Goal: Task Accomplishment & Management: Manage account settings

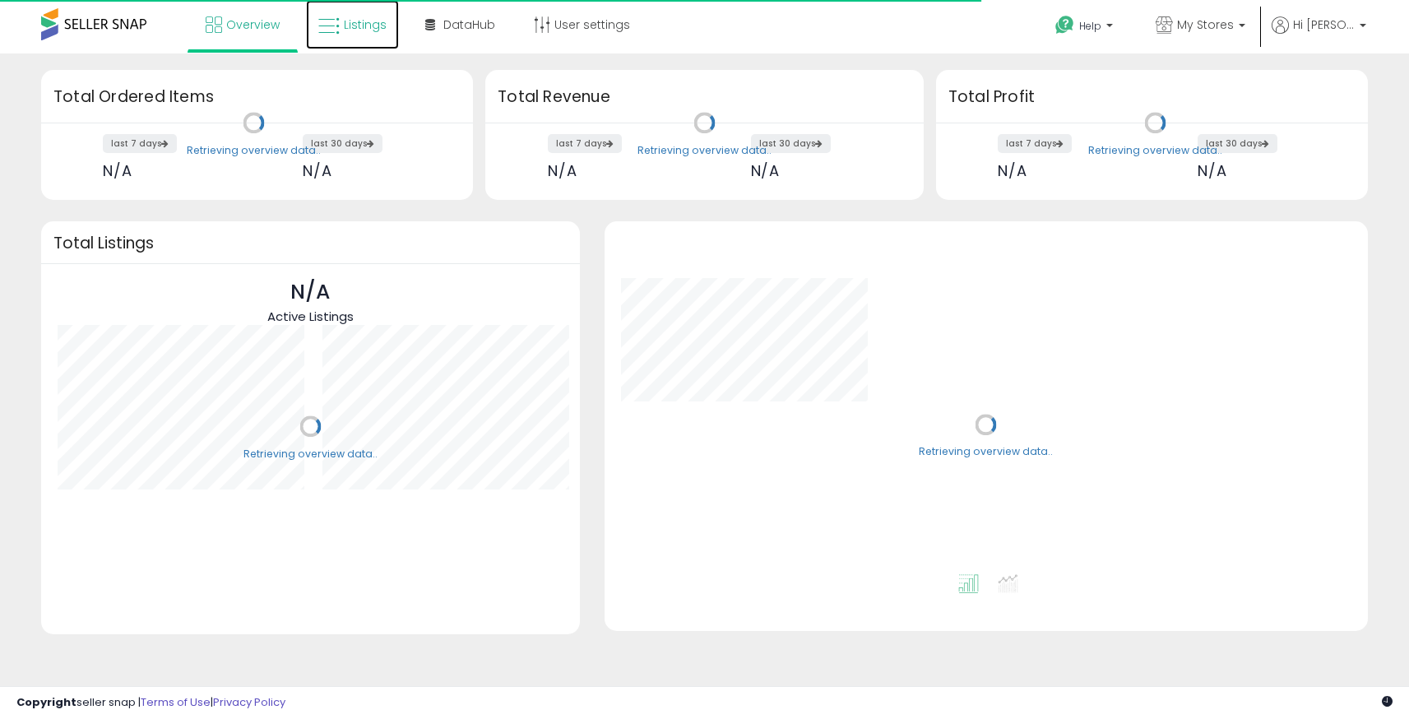
click at [367, 22] on span "Listings" at bounding box center [365, 24] width 43 height 16
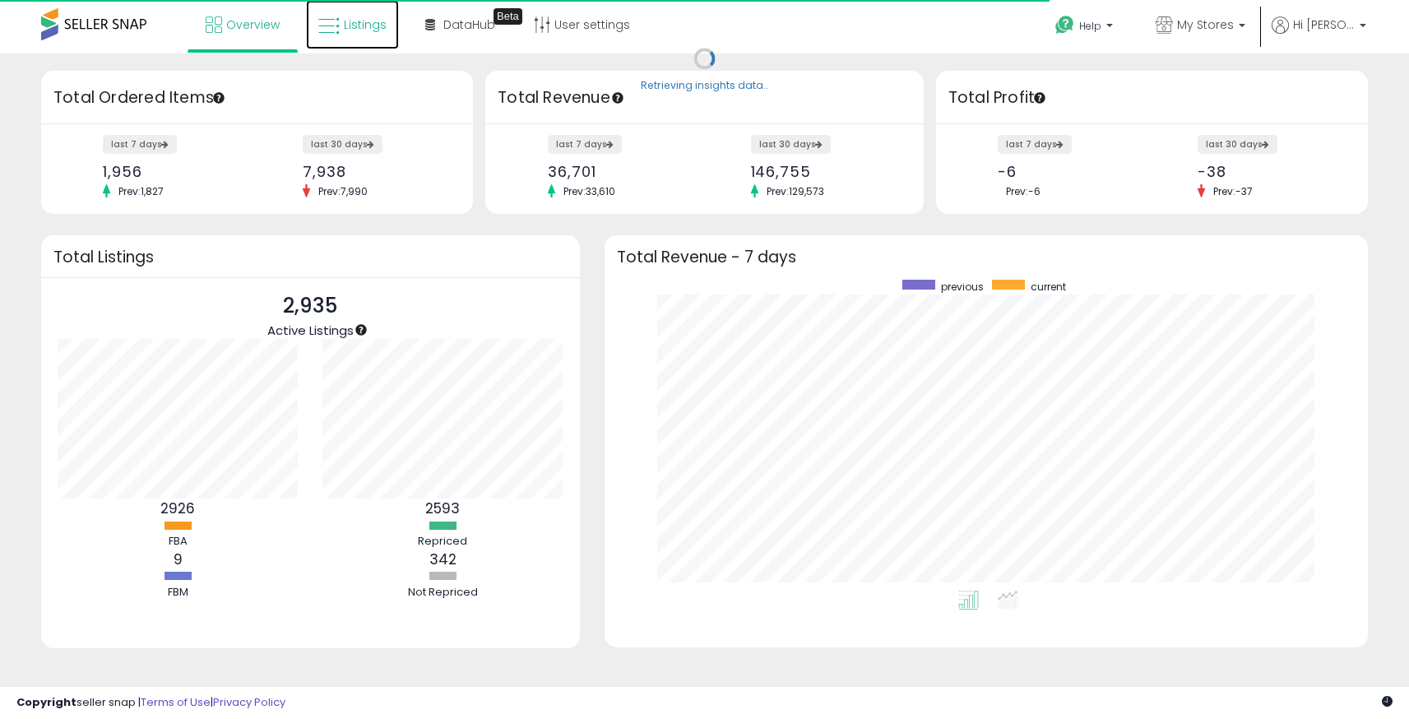
scroll to position [311, 730]
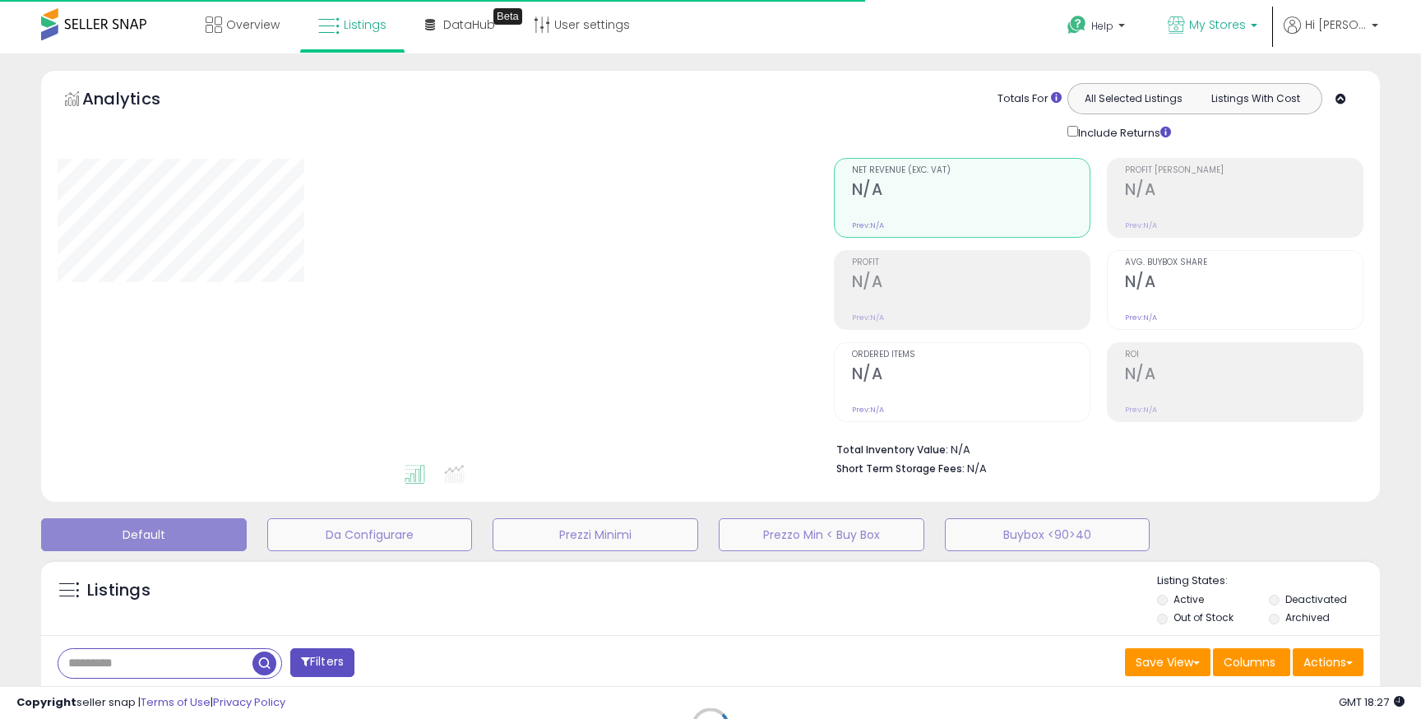
click at [1245, 37] on p "My Stores" at bounding box center [1213, 26] width 90 height 21
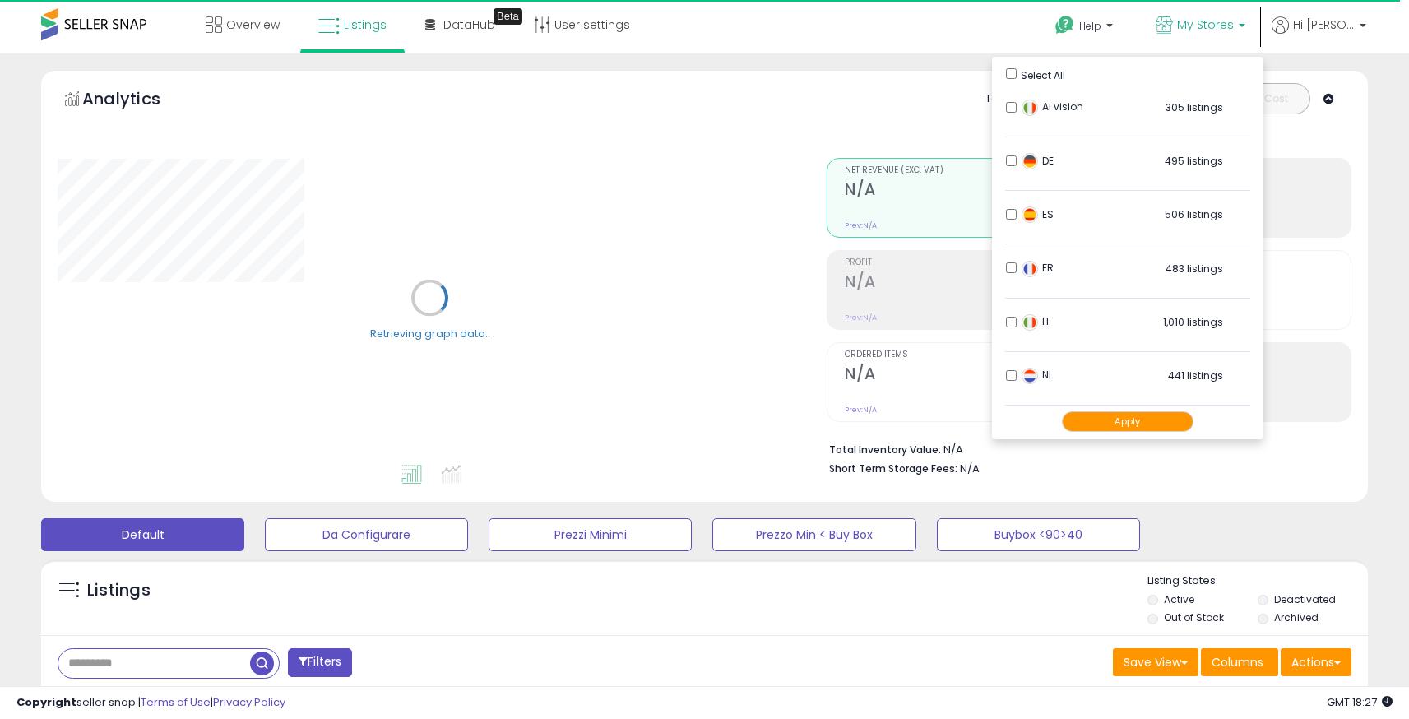
click at [1023, 72] on span "Select All" at bounding box center [1043, 75] width 44 height 14
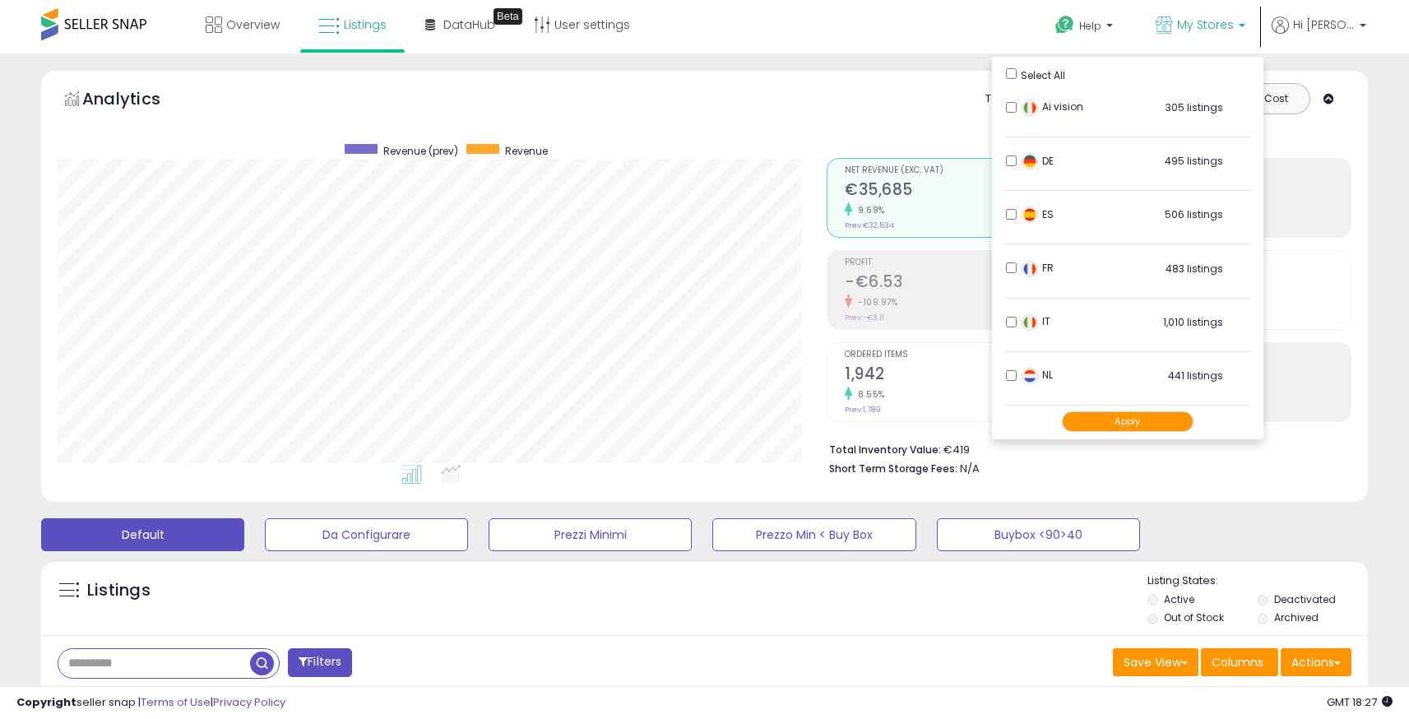
click at [1085, 424] on button "Apply" at bounding box center [1128, 421] width 132 height 21
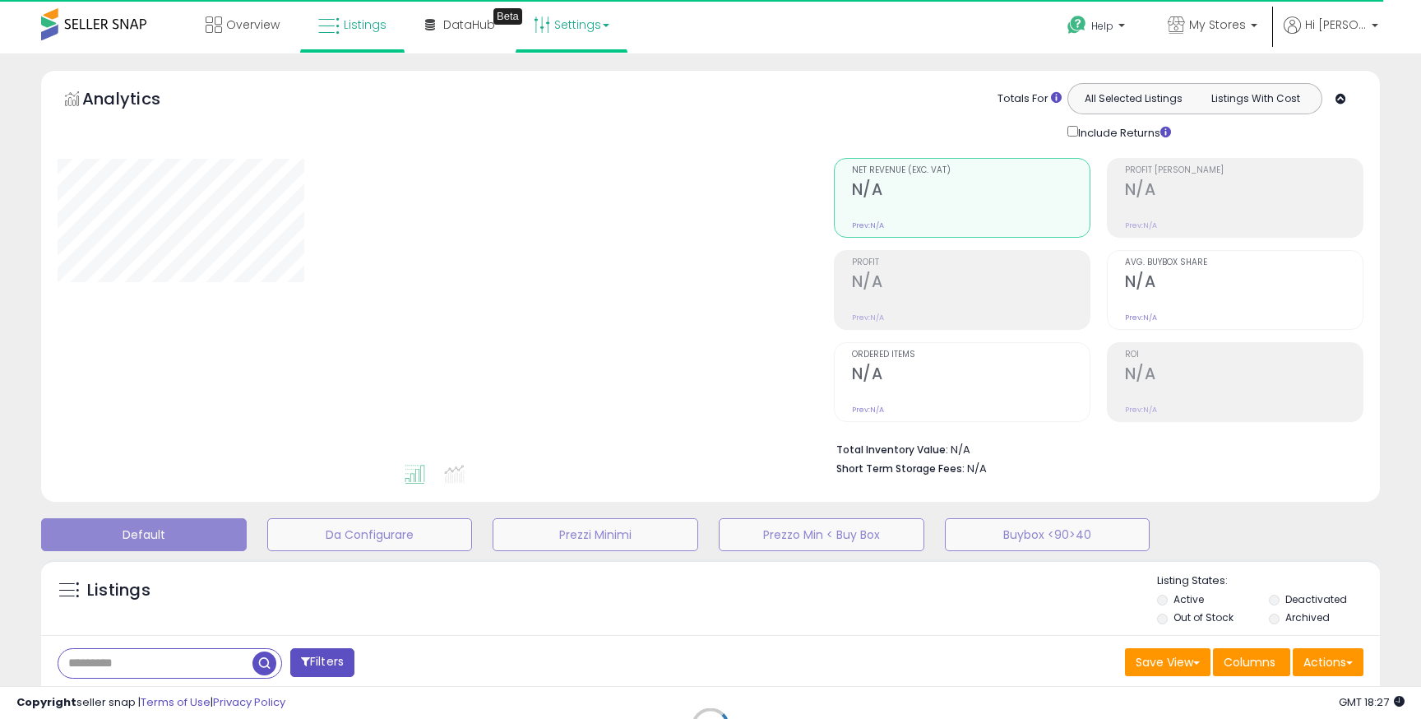
click at [562, 18] on link "Settings" at bounding box center [571, 24] width 100 height 49
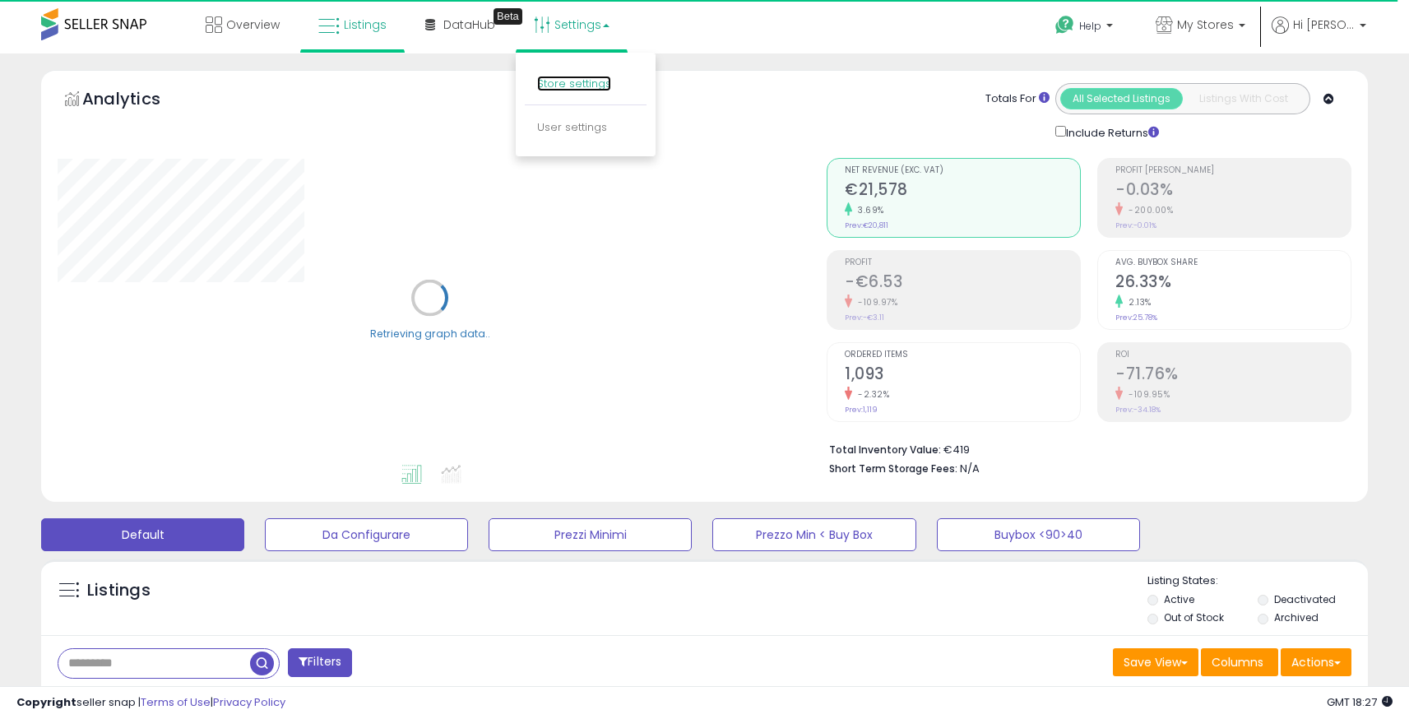
click at [552, 80] on link "Store settings" at bounding box center [574, 84] width 74 height 16
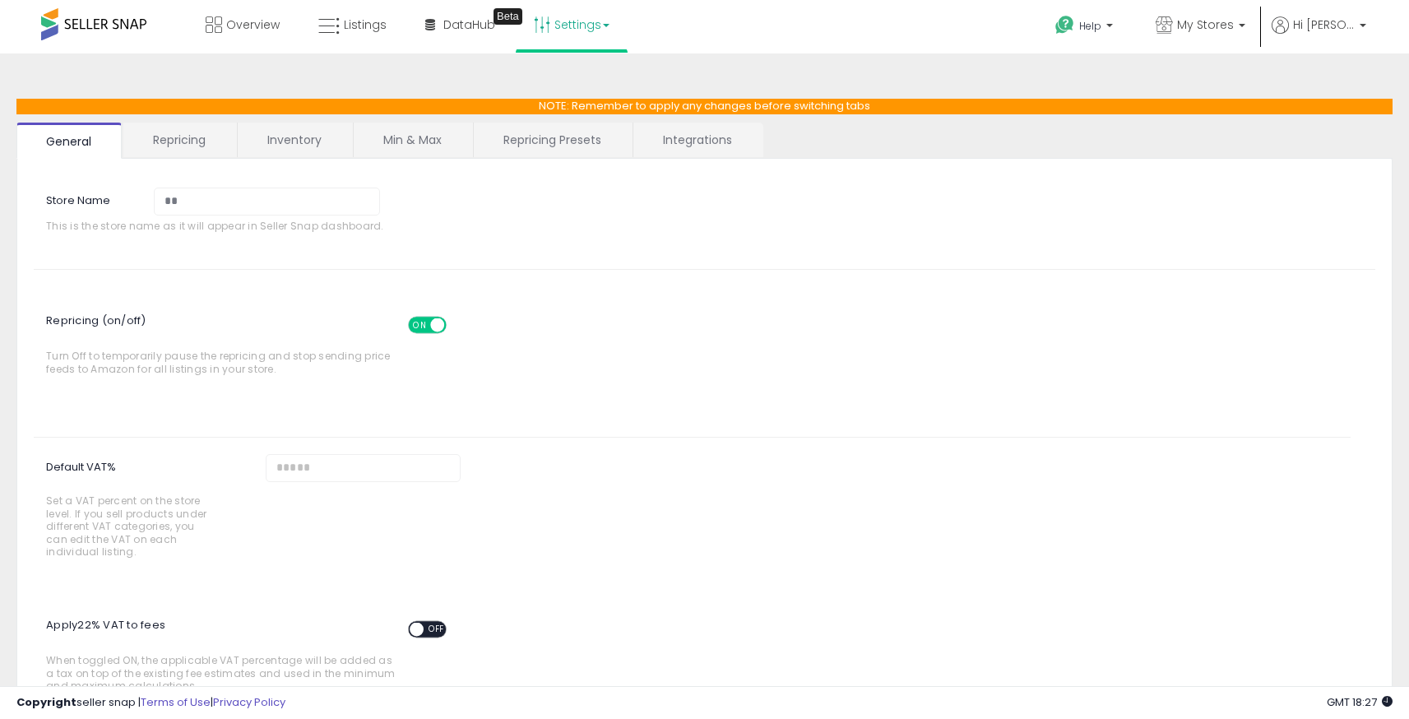
click at [293, 146] on link "Inventory" at bounding box center [294, 140] width 113 height 35
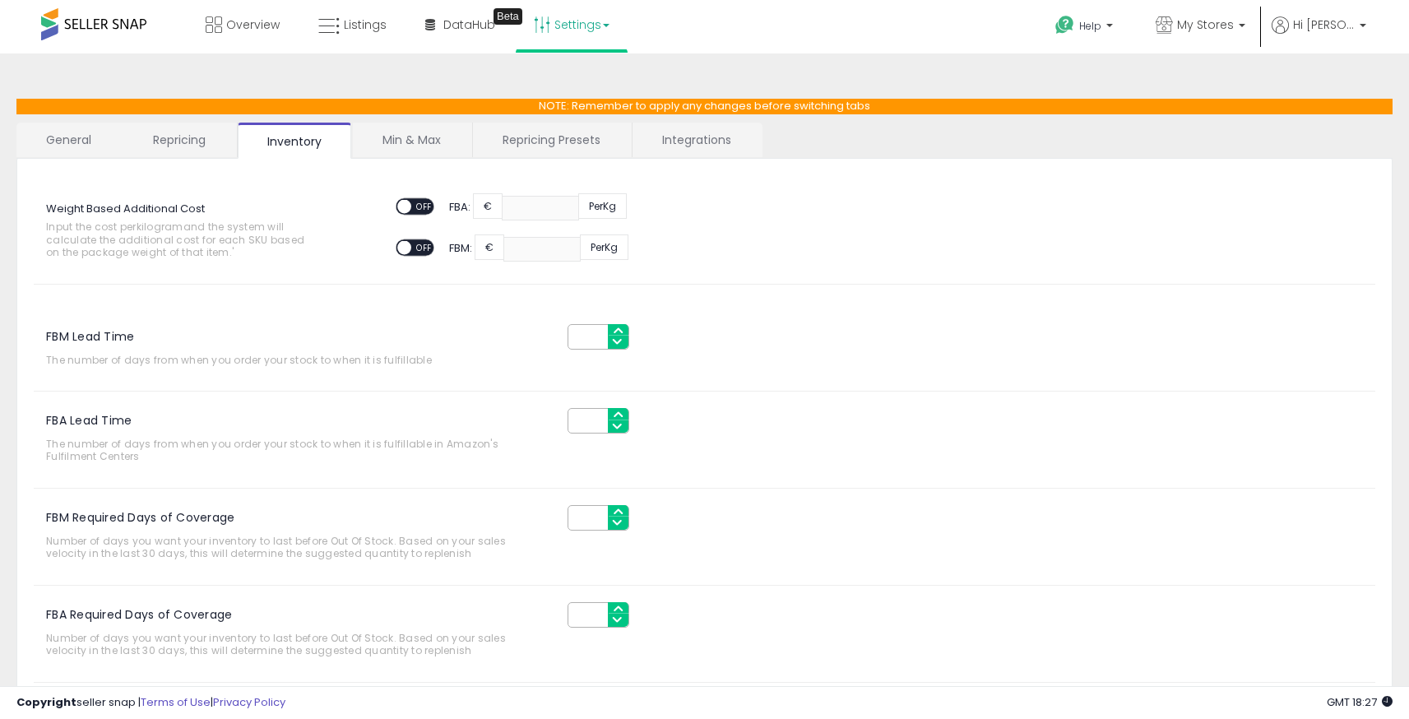
click at [397, 139] on link "Min & Max" at bounding box center [412, 140] width 118 height 35
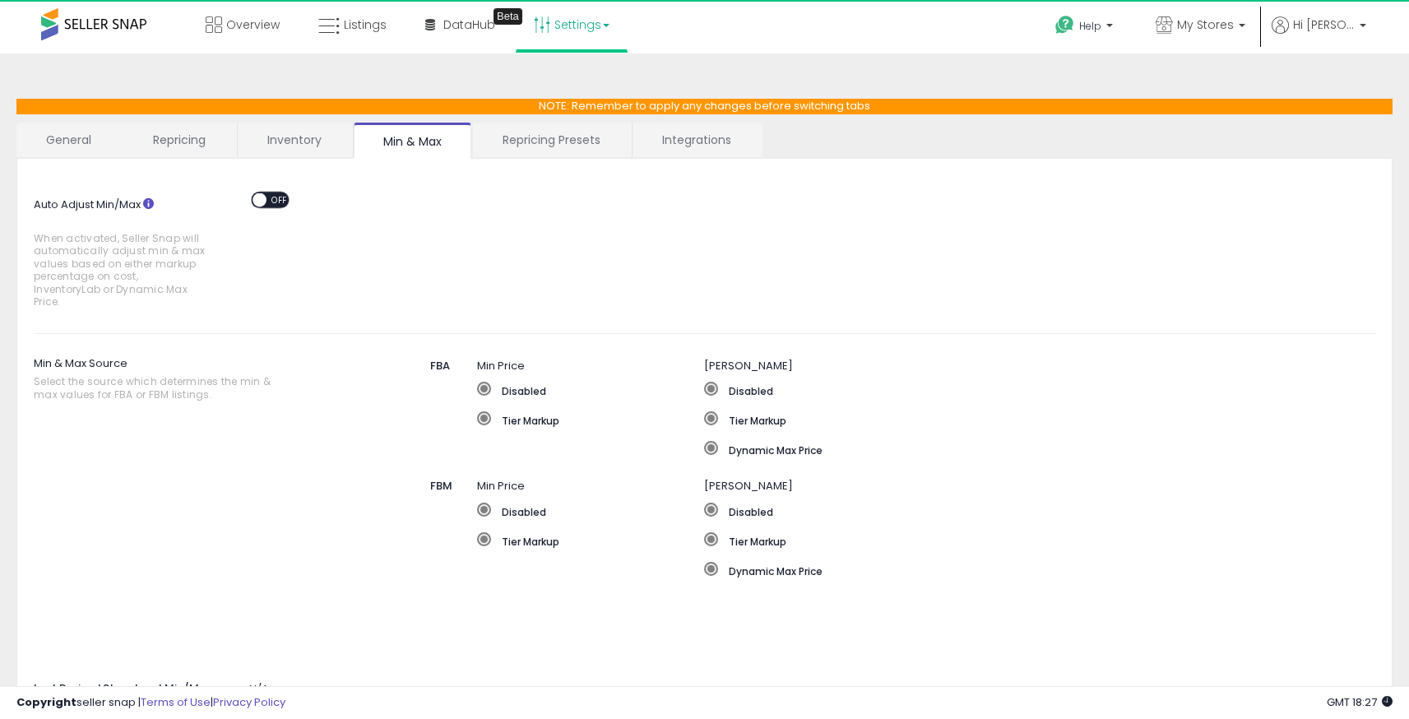
click at [215, 132] on link "Repricing" at bounding box center [179, 140] width 112 height 35
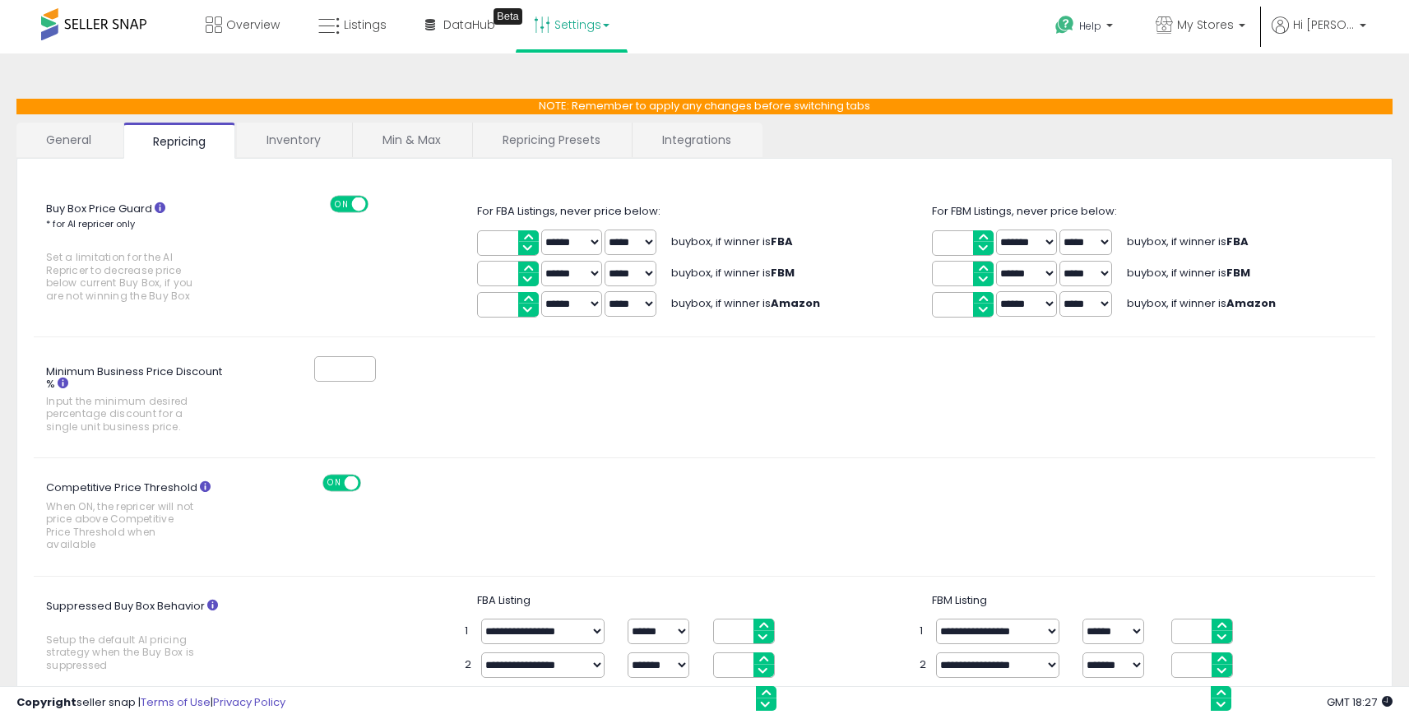
click at [507, 149] on link "Repricing Presets" at bounding box center [551, 140] width 157 height 35
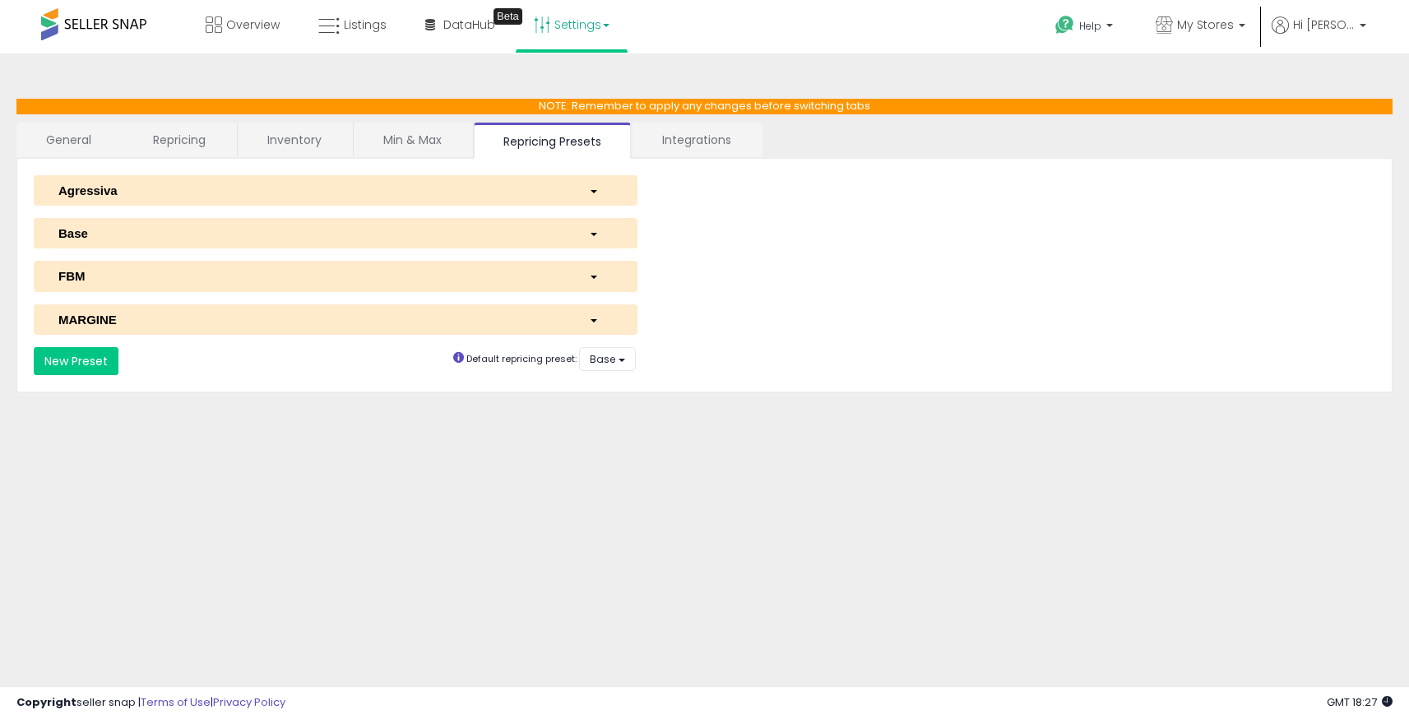
click at [460, 242] on div "Base" at bounding box center [311, 233] width 530 height 17
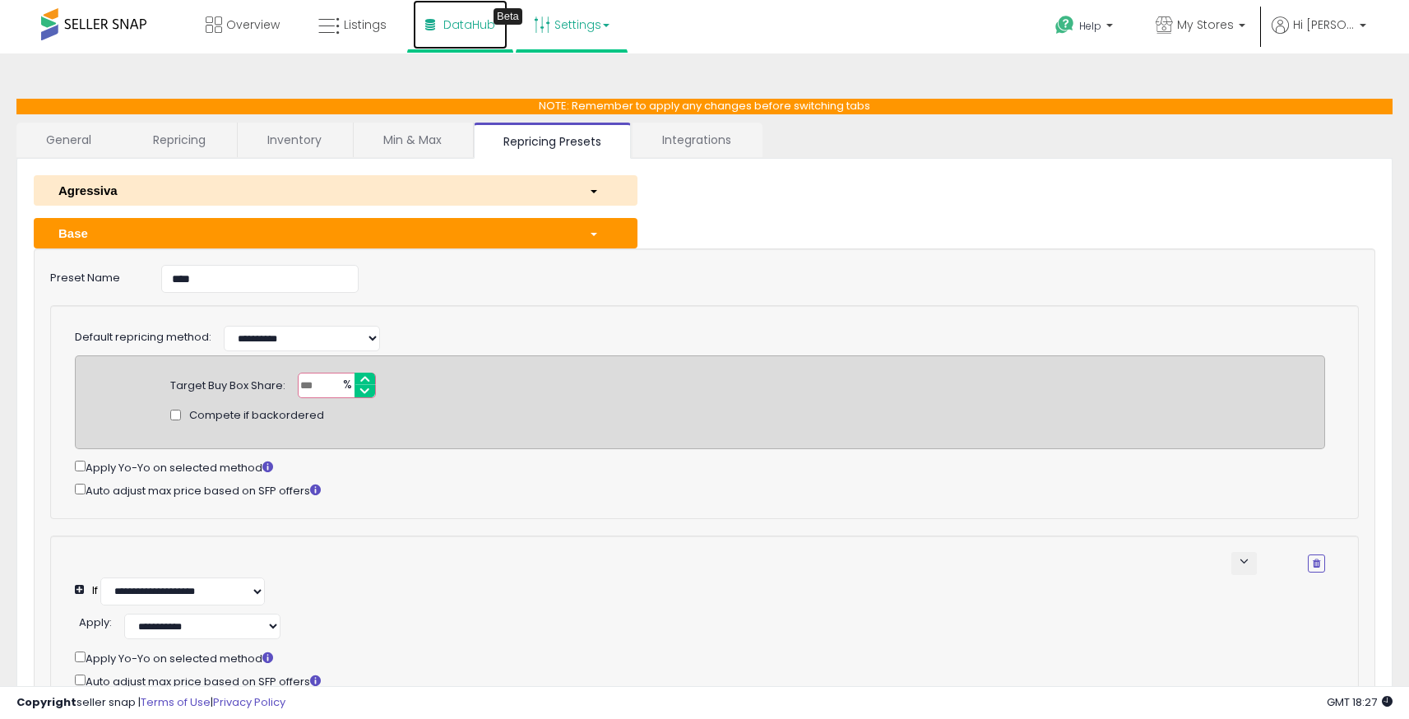
click at [466, 41] on link "DataHub Beta" at bounding box center [460, 24] width 95 height 49
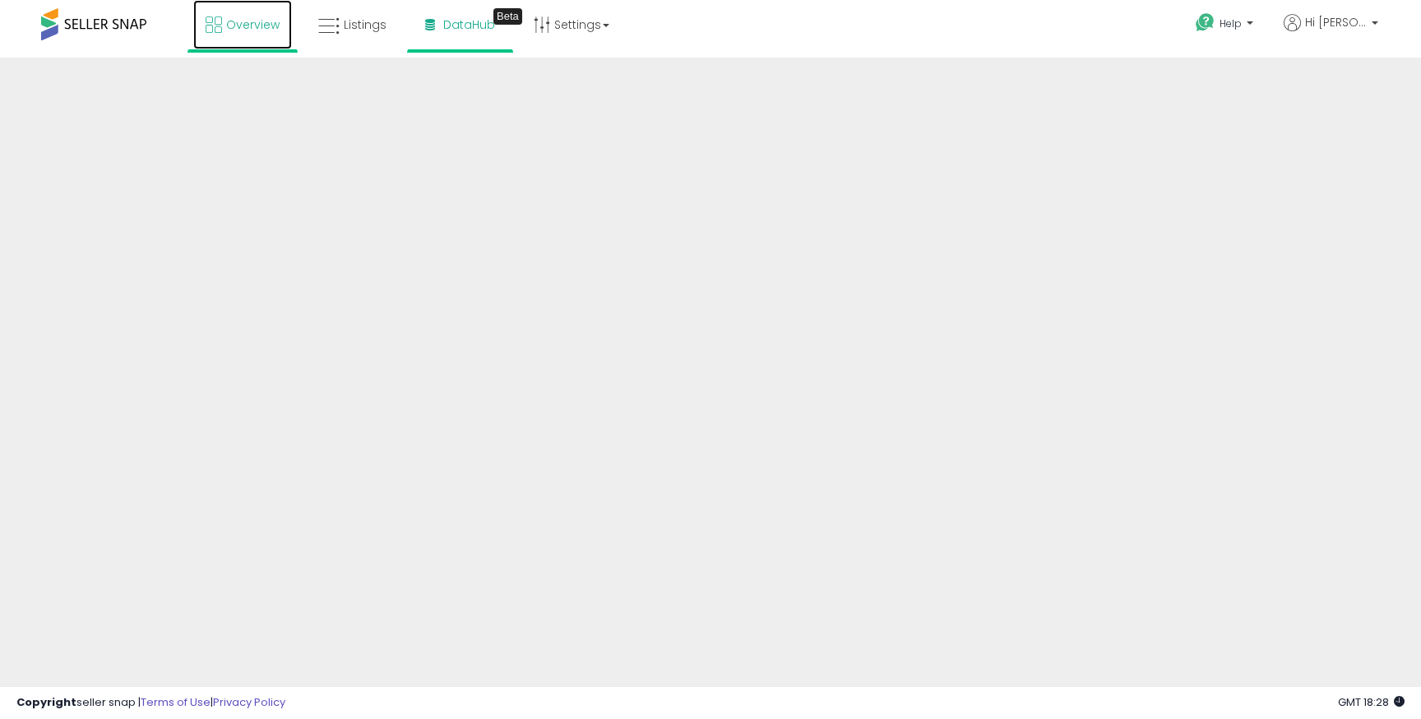
click at [241, 17] on span "Overview" at bounding box center [252, 24] width 53 height 16
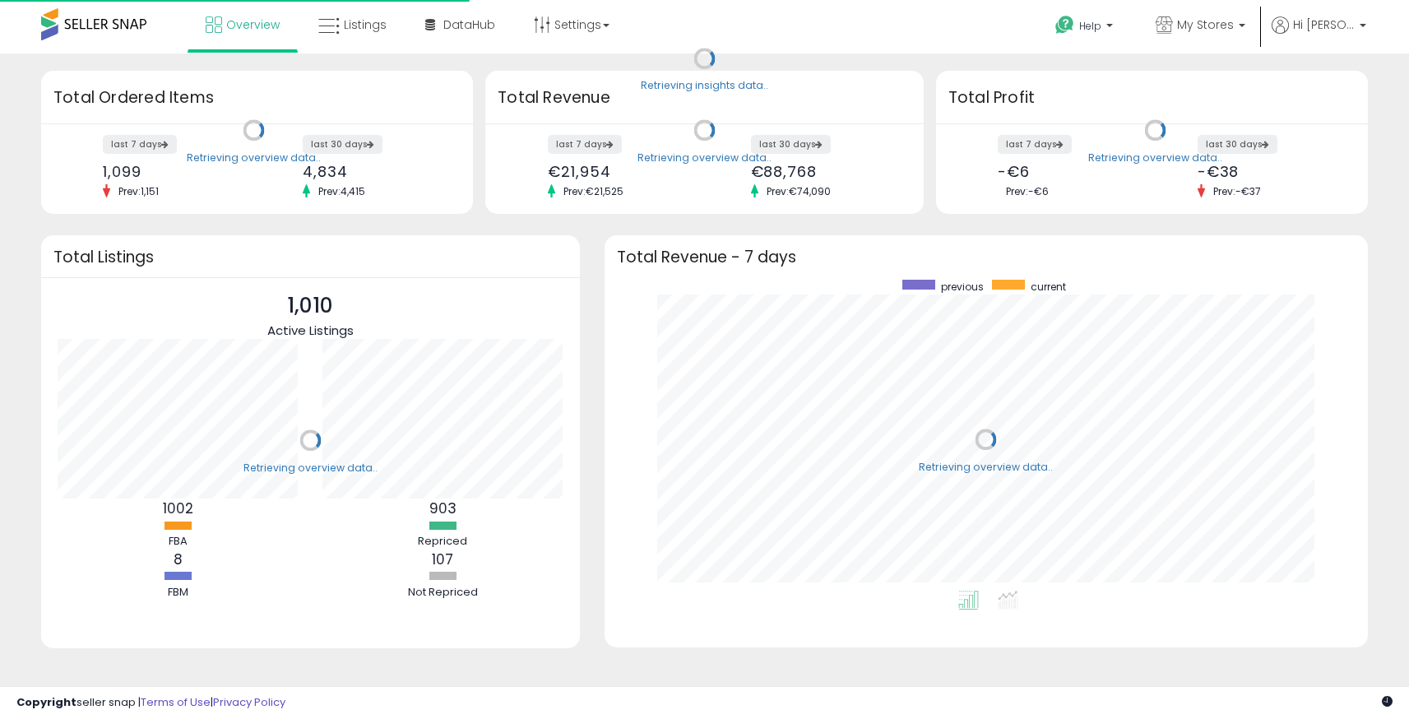
scroll to position [311, 730]
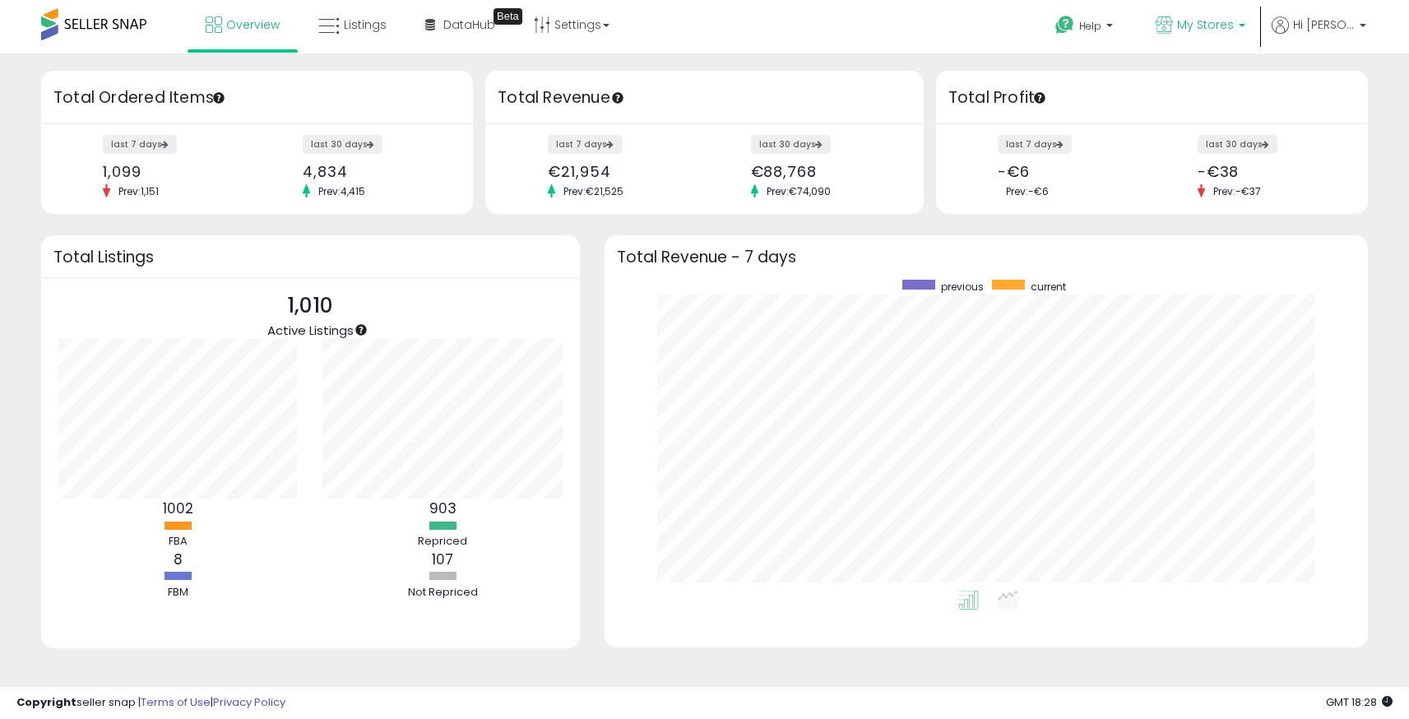
click at [1146, 37] on link "My Stores" at bounding box center [1200, 26] width 114 height 53
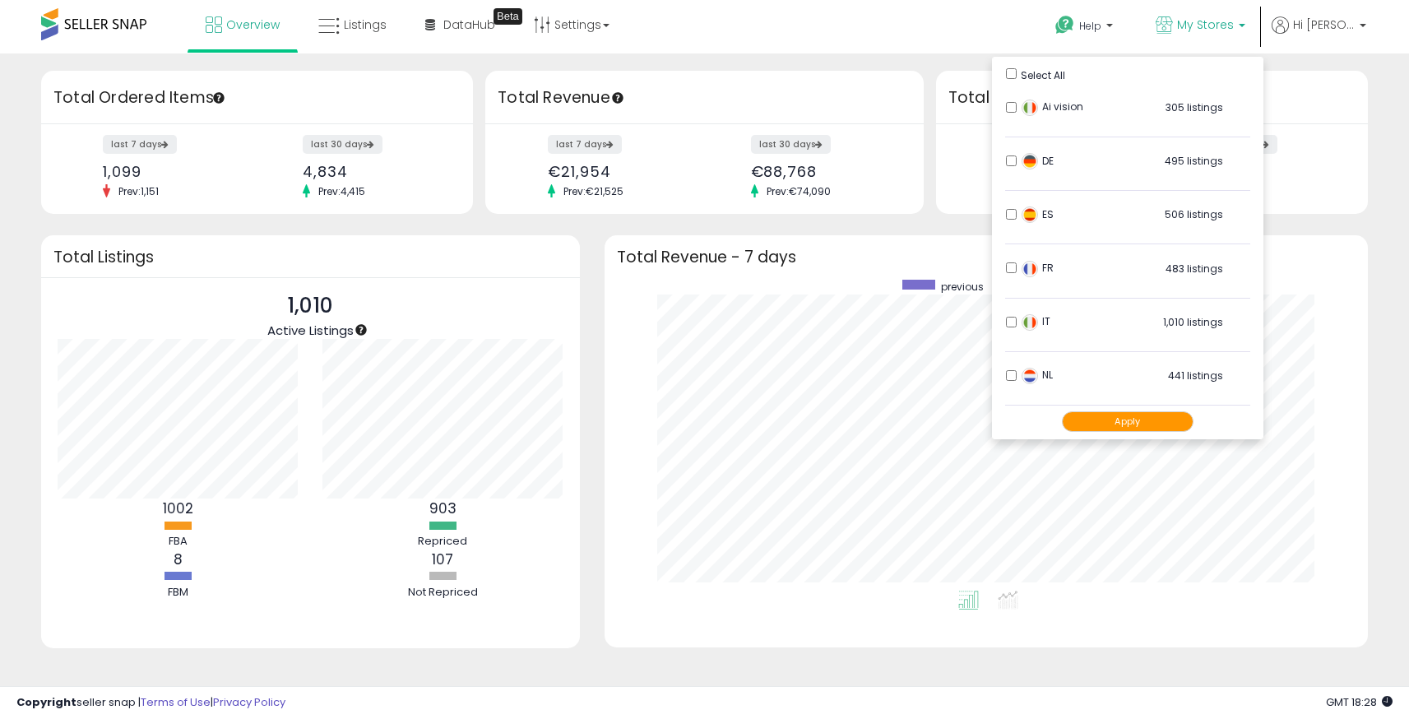
click at [1072, 411] on div "Apply" at bounding box center [1127, 421] width 245 height 33
click at [1072, 415] on button "Apply" at bounding box center [1128, 421] width 132 height 21
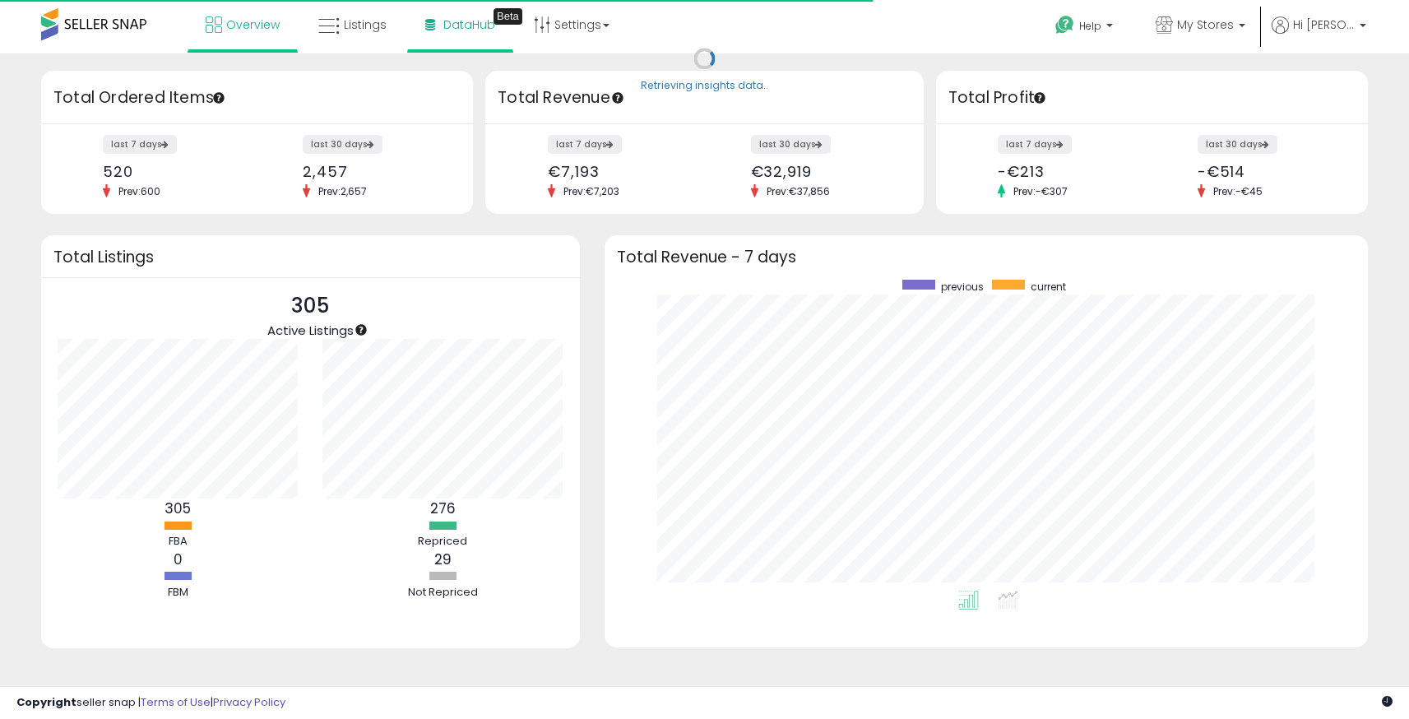
scroll to position [311, 730]
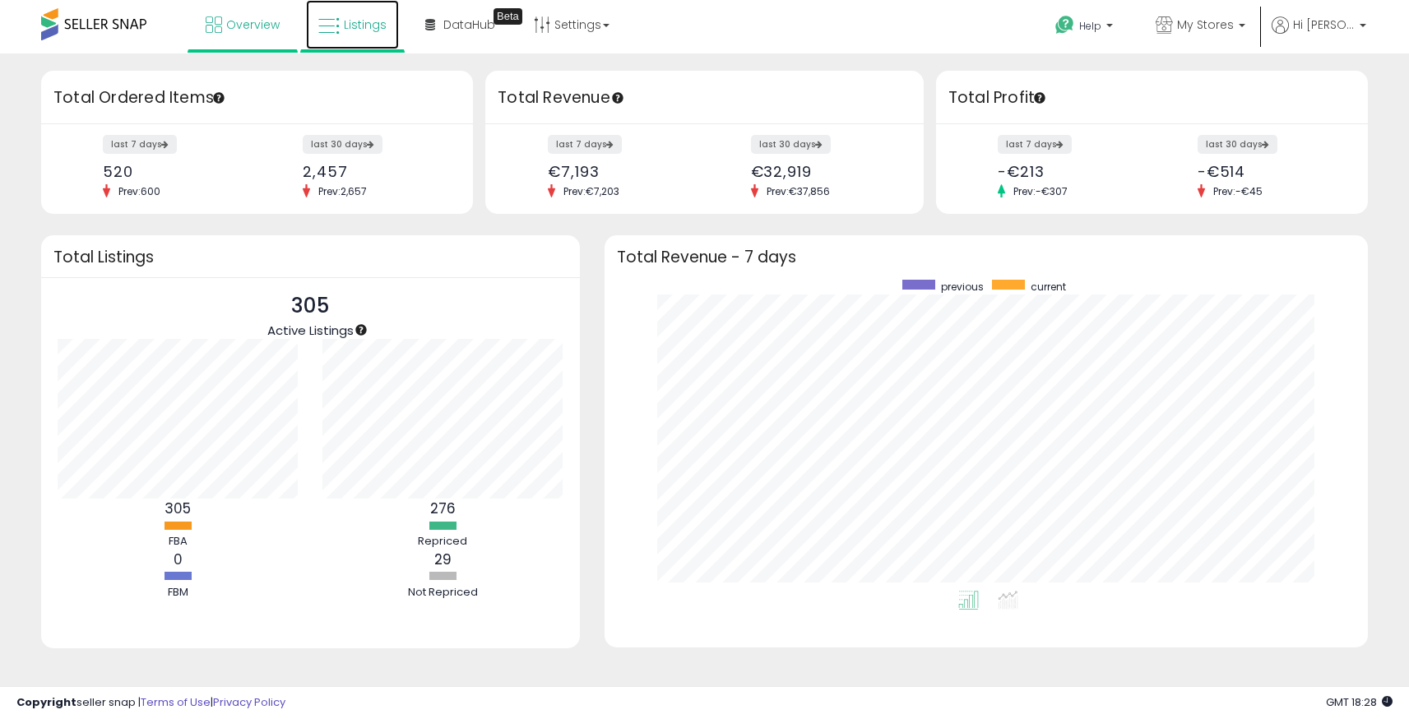
click at [375, 23] on span "Listings" at bounding box center [365, 24] width 43 height 16
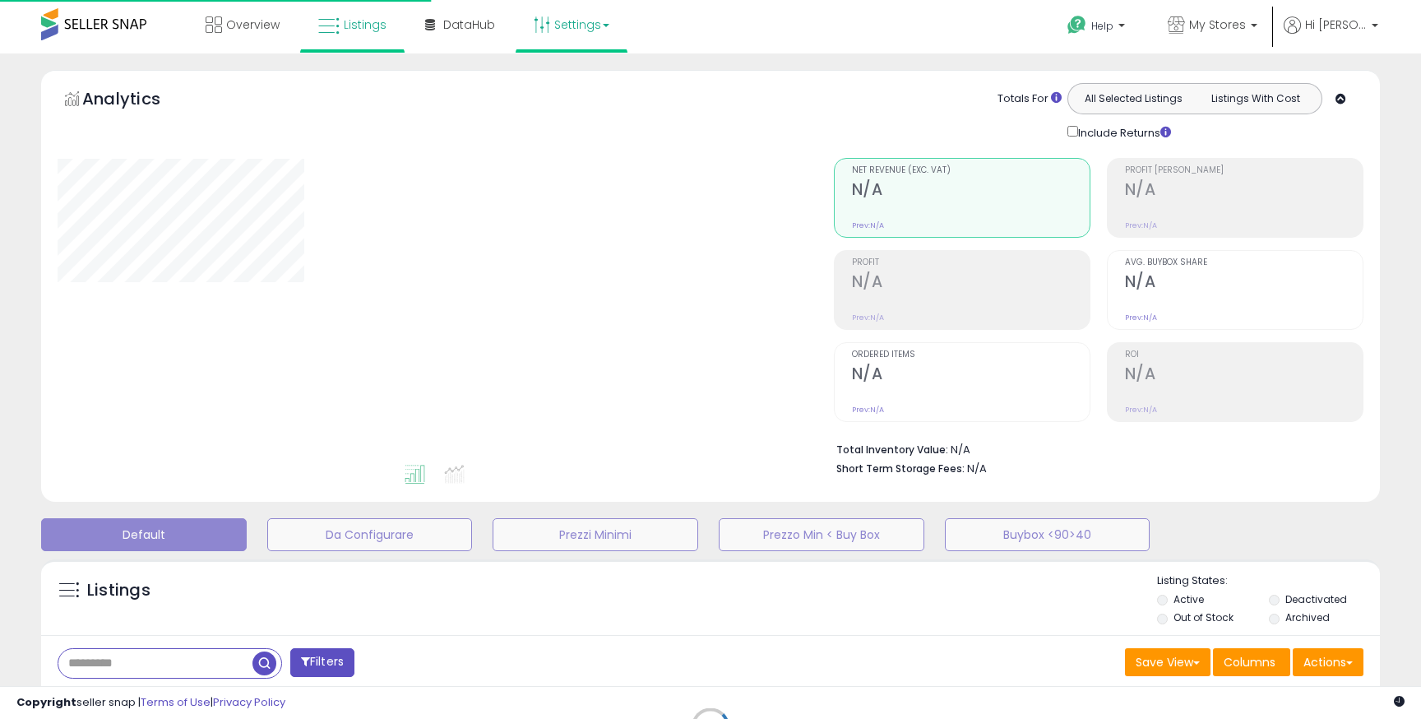
click at [554, 31] on link "Settings" at bounding box center [571, 24] width 100 height 49
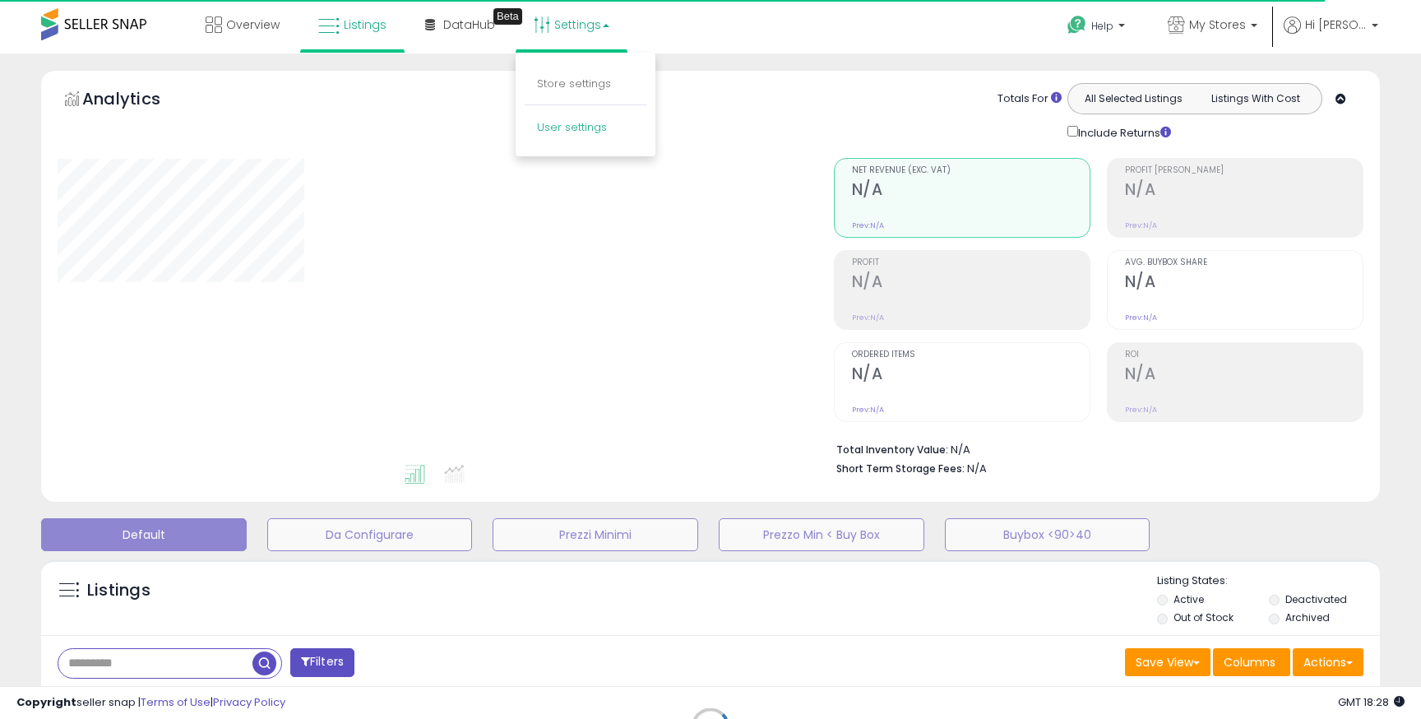
click at [545, 122] on link "User settings" at bounding box center [572, 127] width 70 height 16
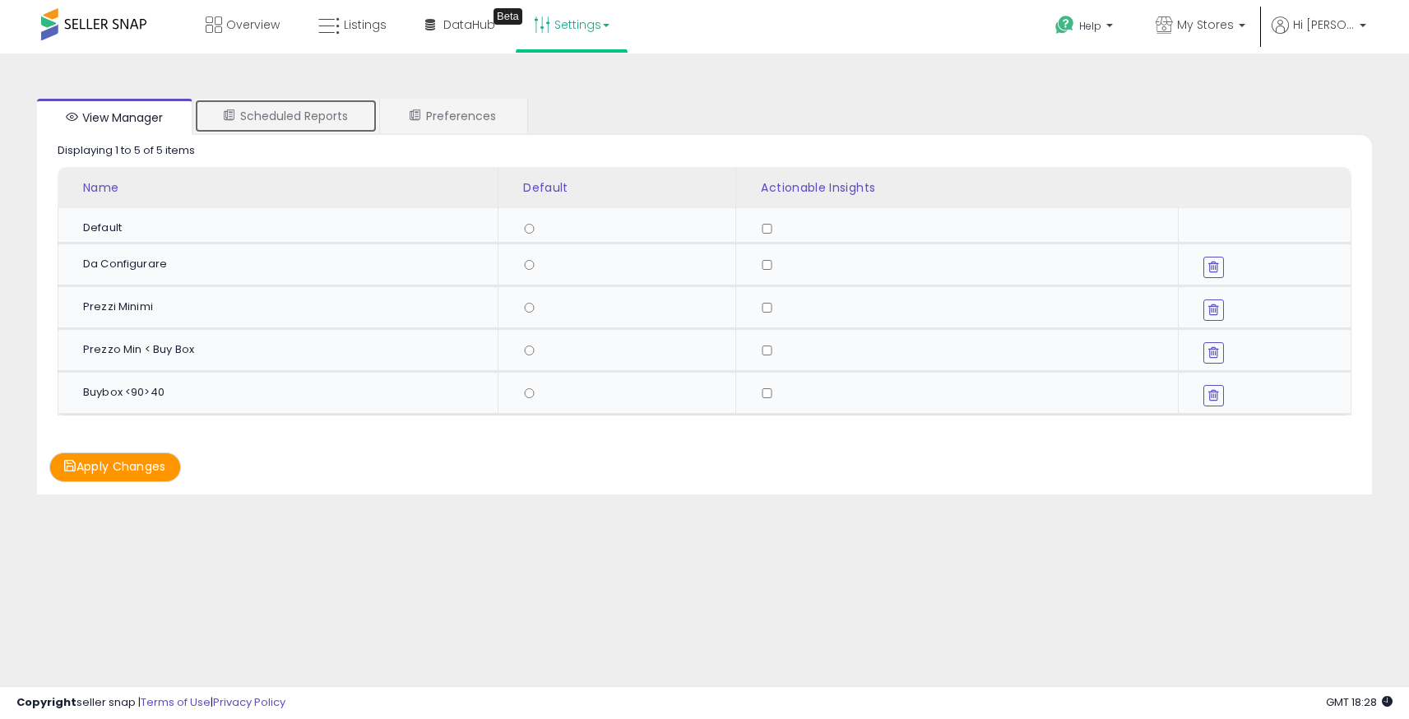
click at [342, 103] on link "Scheduled Reports" at bounding box center [285, 116] width 183 height 35
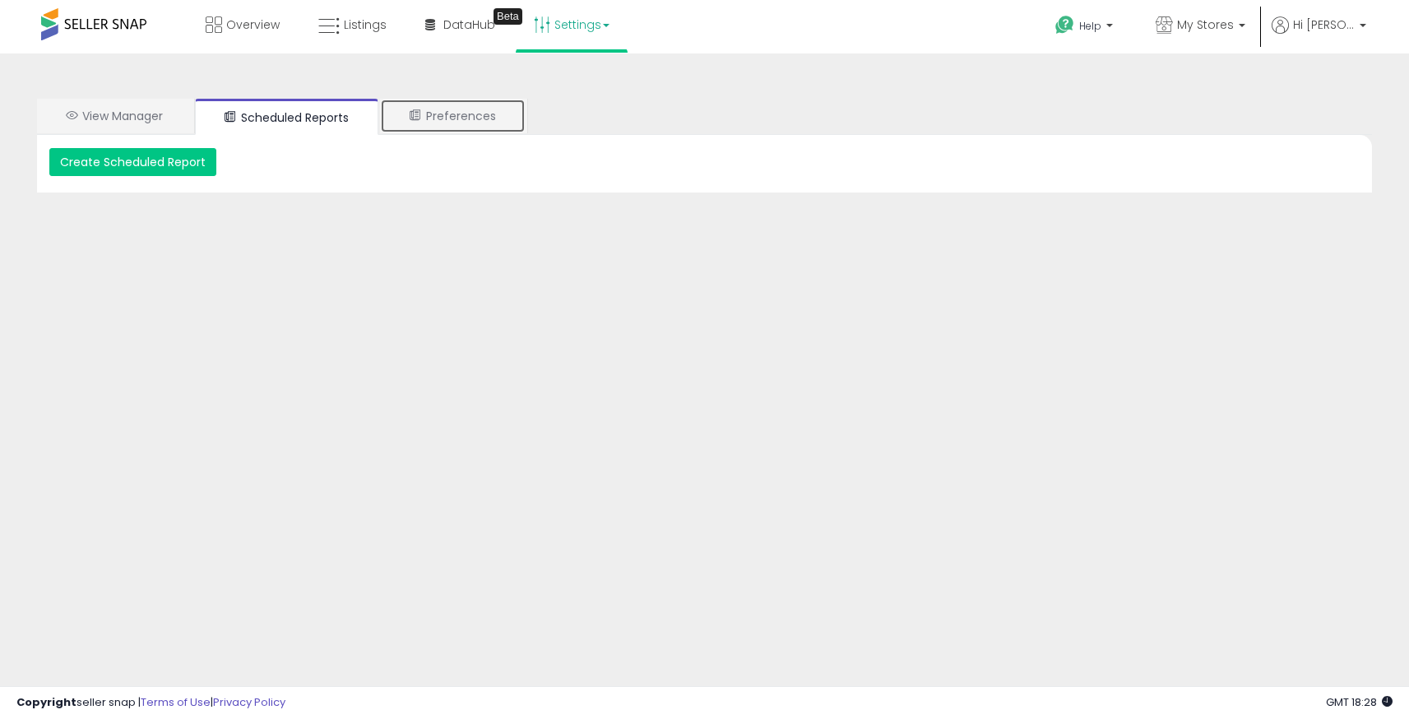
click at [447, 125] on link "Preferences" at bounding box center [453, 116] width 146 height 35
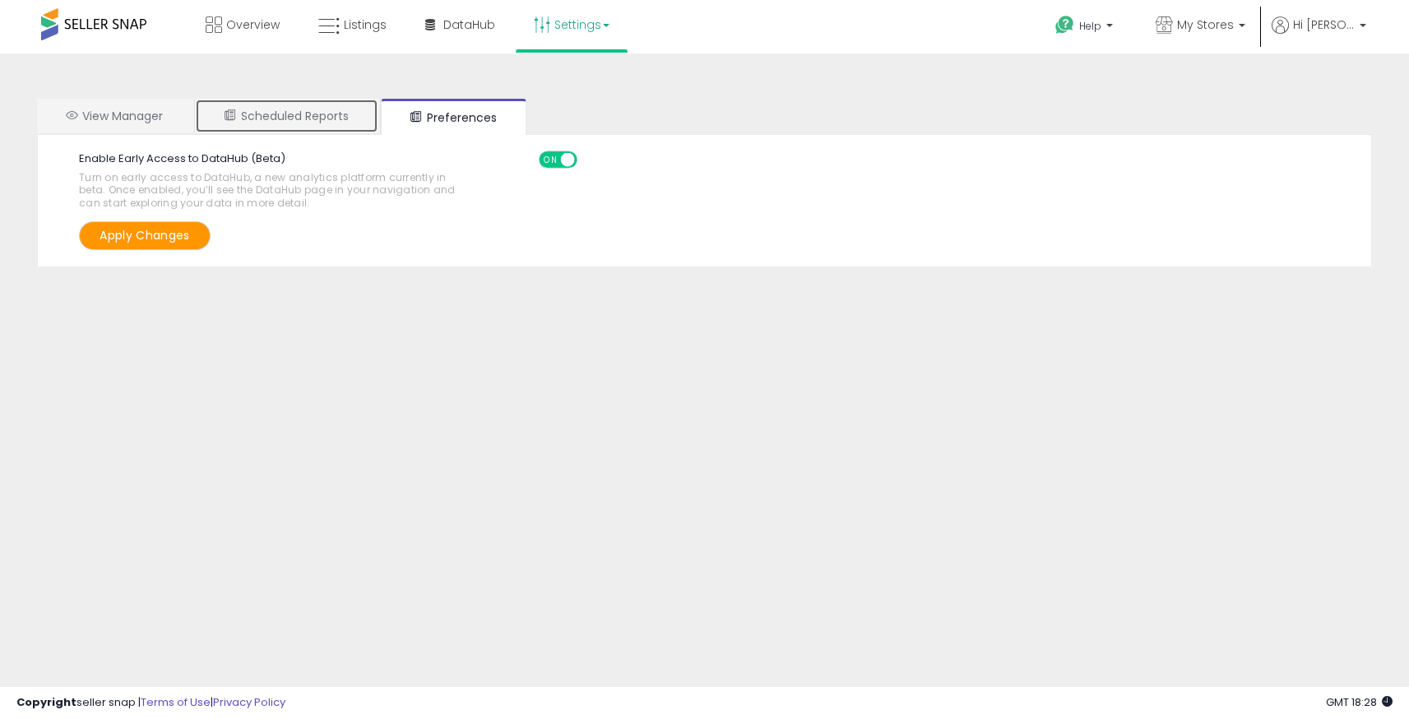
click at [308, 109] on link "Scheduled Reports" at bounding box center [286, 116] width 183 height 35
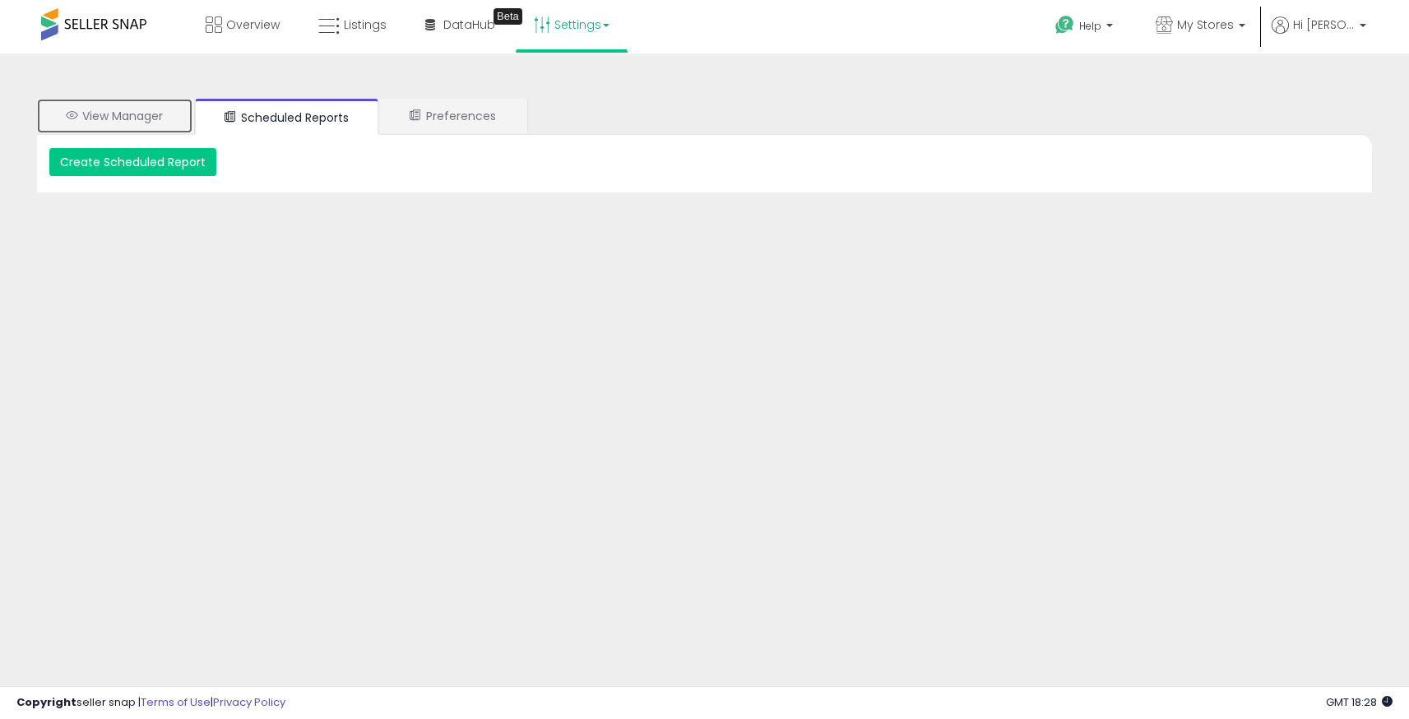
click at [160, 118] on link "View Manager" at bounding box center [114, 116] width 155 height 35
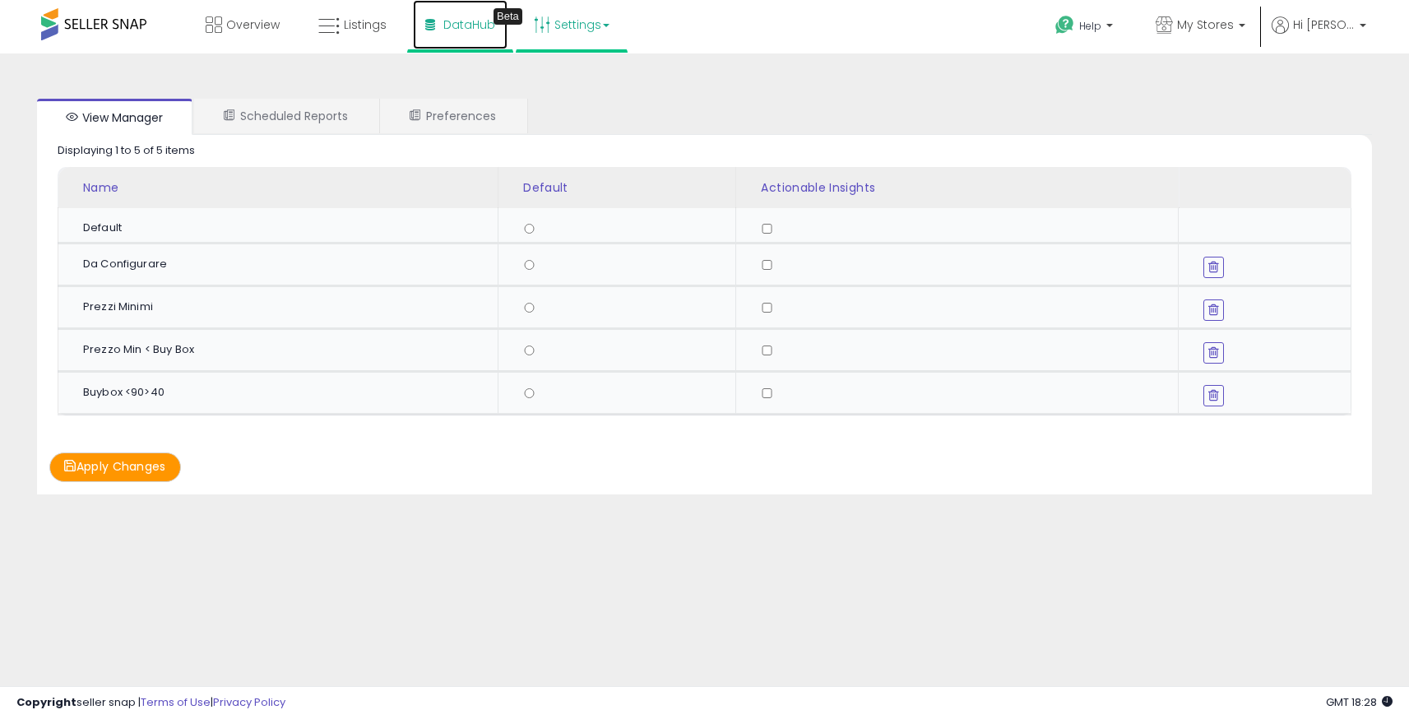
click at [470, 21] on span "DataHub" at bounding box center [469, 24] width 52 height 16
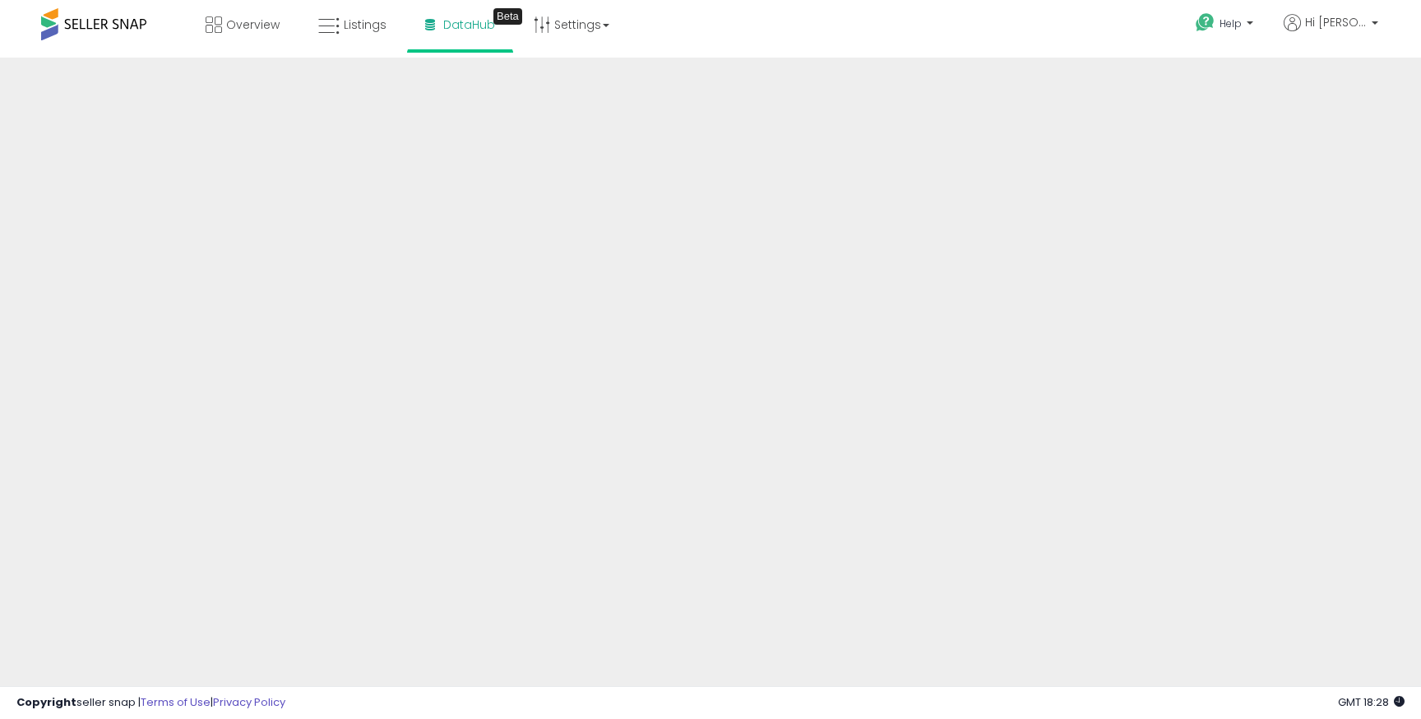
click at [1314, 4] on ul "Help Contact Support Search Knowledge Hub Request a Feature Hi [PERSON_NAME] Ac…" at bounding box center [1280, 25] width 207 height 51
click at [1313, 20] on span "Hi [PERSON_NAME]" at bounding box center [1336, 22] width 62 height 16
click at [1349, 93] on link "Account" at bounding box center [1341, 85] width 44 height 16
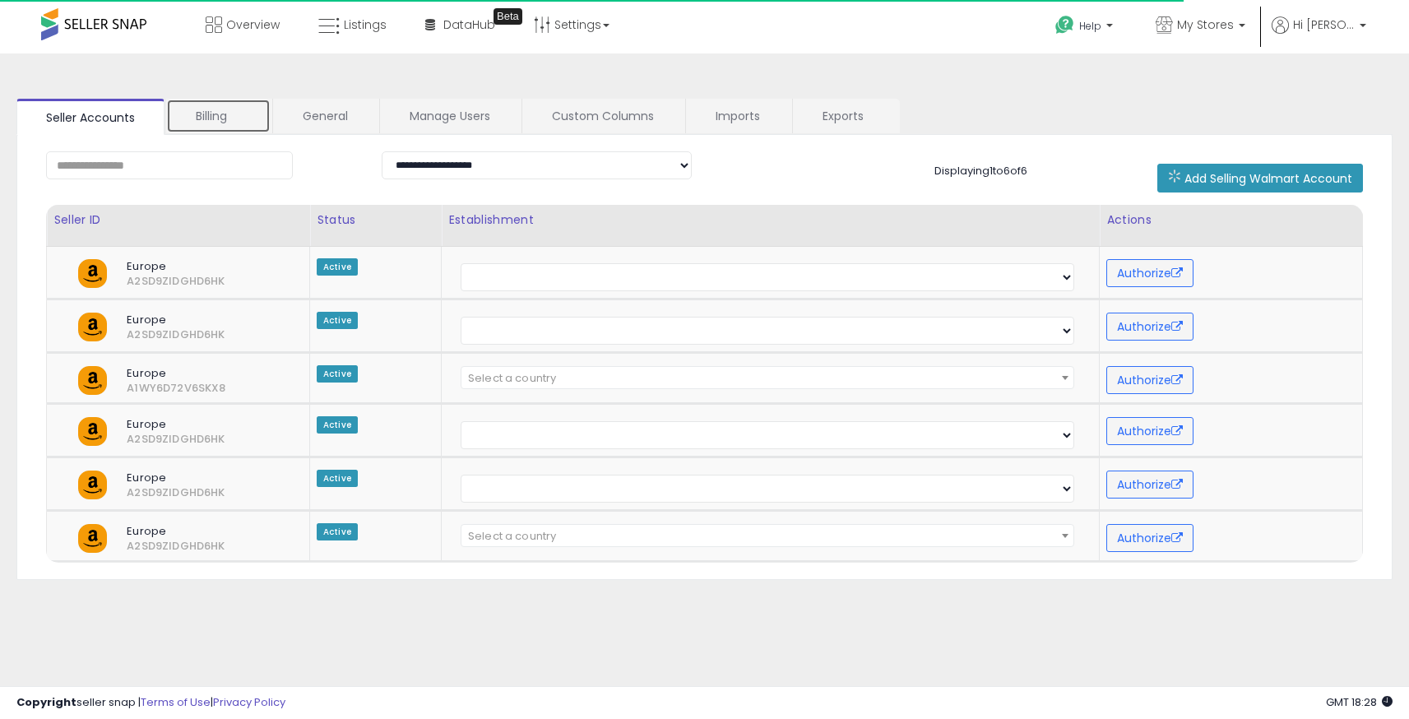
click at [240, 117] on link "Billing" at bounding box center [218, 116] width 104 height 35
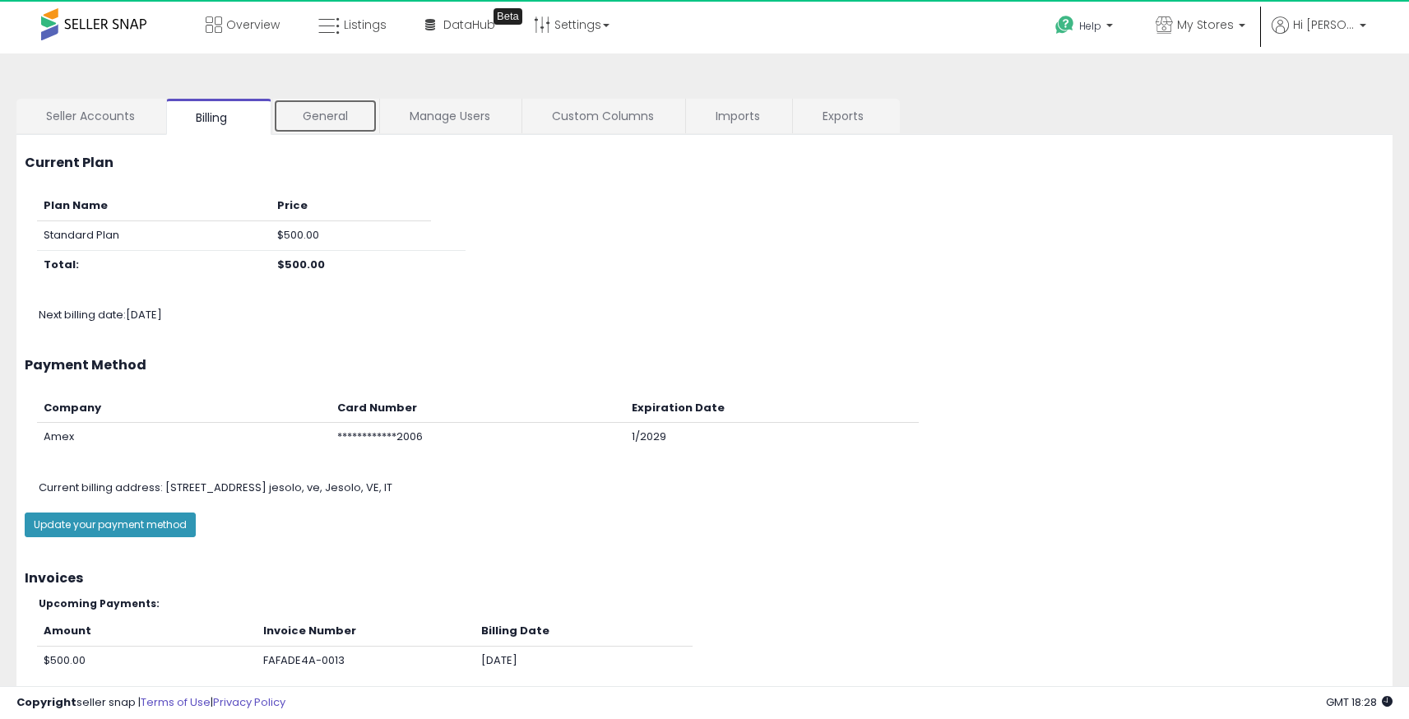
click at [322, 124] on link "General" at bounding box center [325, 116] width 104 height 35
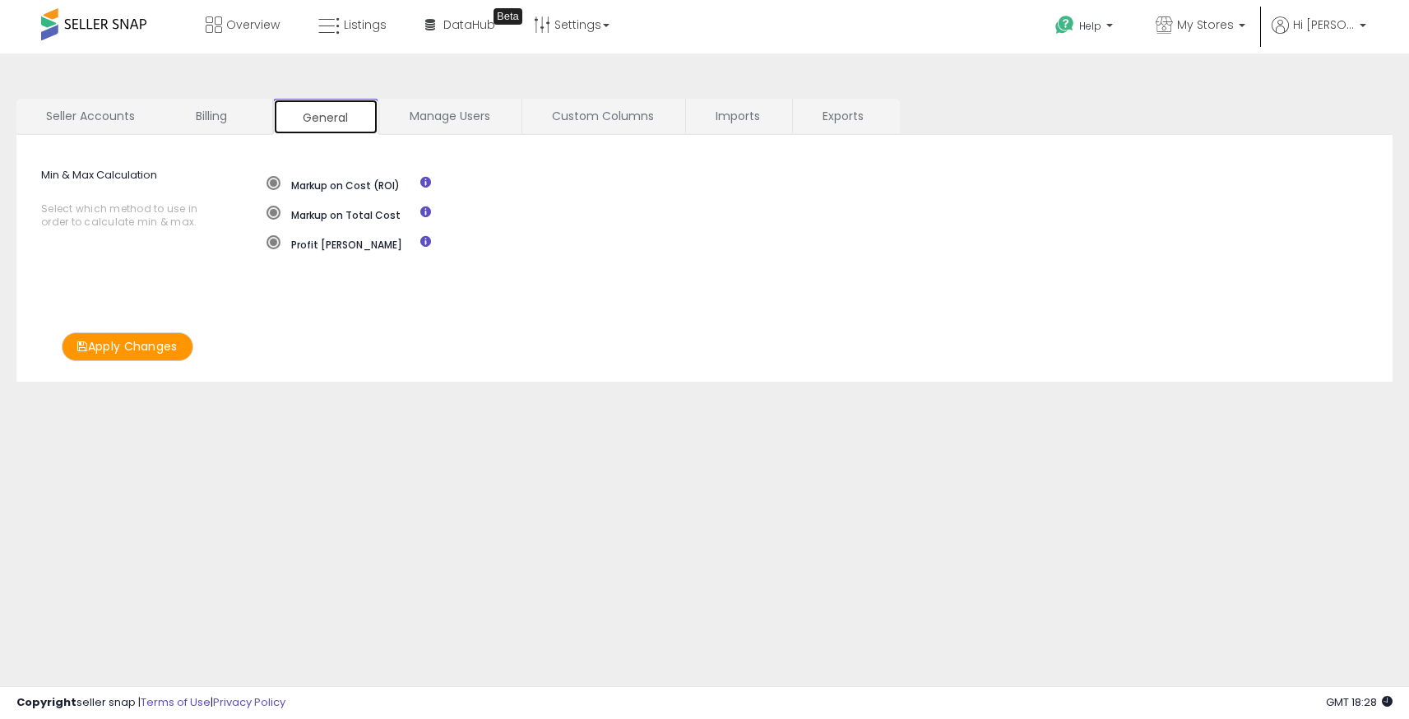
click at [424, 113] on link "Manage Users" at bounding box center [450, 116] width 140 height 35
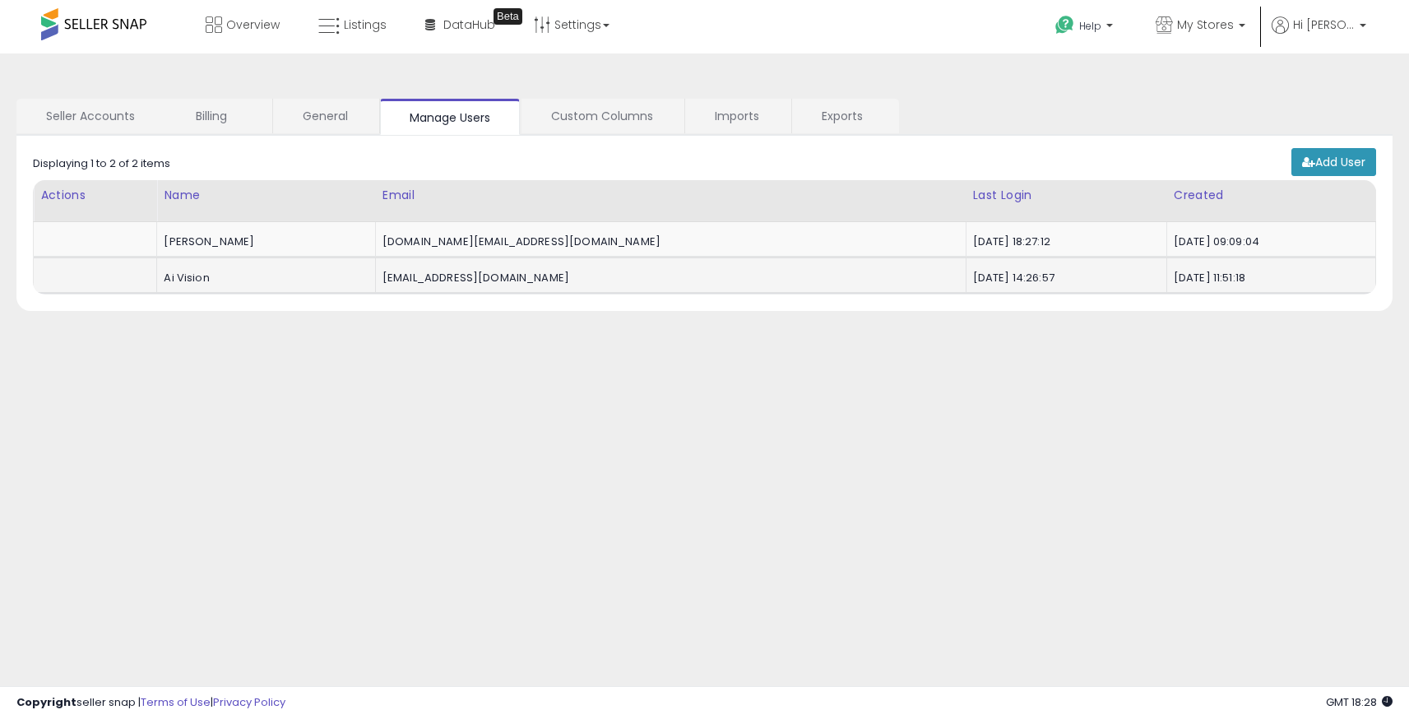
click at [274, 279] on div "Ai Vision" at bounding box center [263, 278] width 198 height 15
click at [642, 130] on link "Custom Columns" at bounding box center [601, 116] width 161 height 35
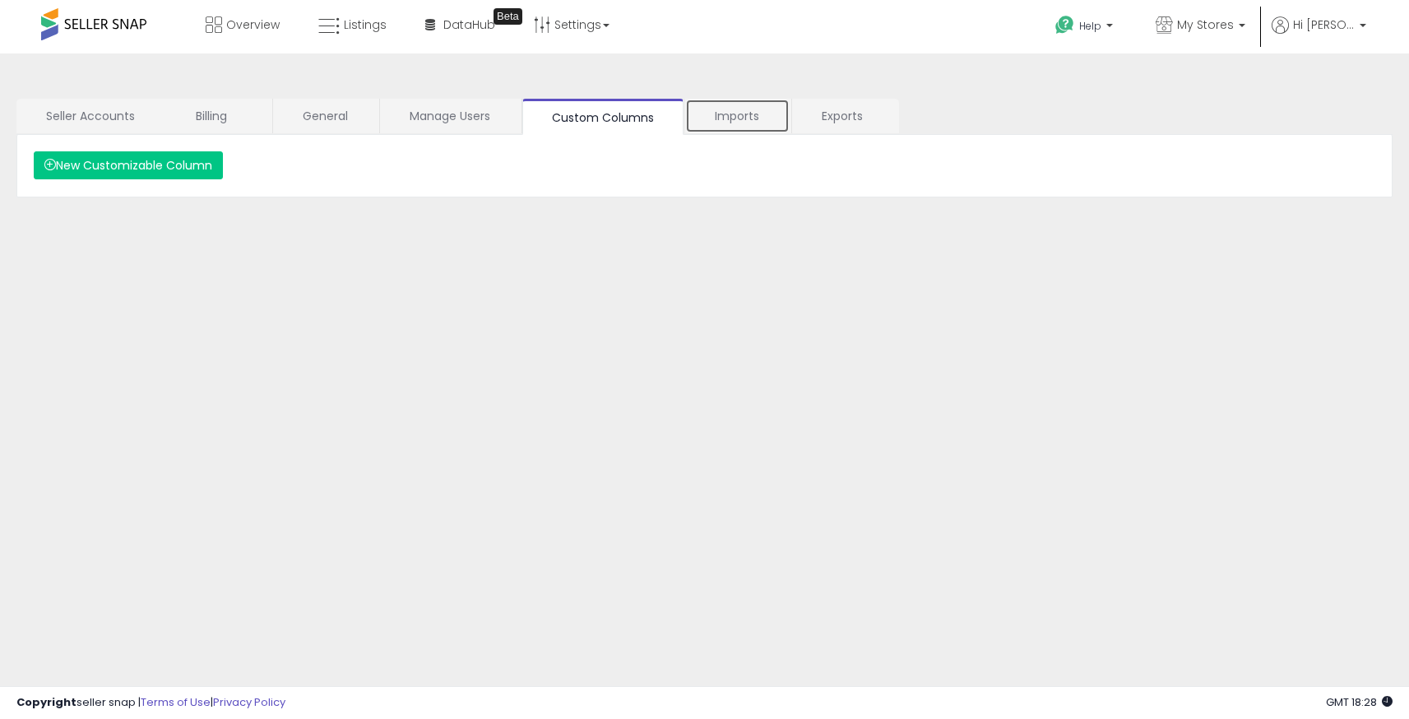
click at [743, 120] on link "Imports" at bounding box center [737, 116] width 104 height 35
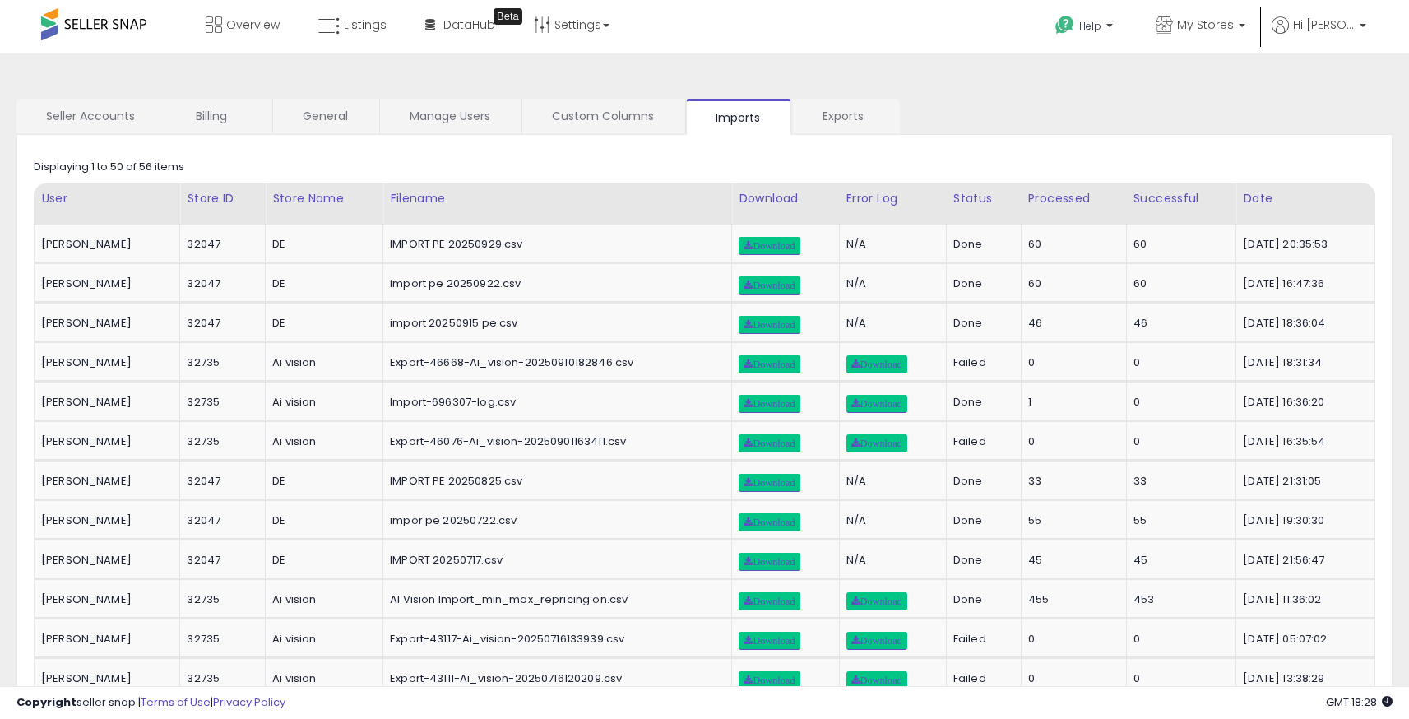
click at [457, 127] on link "Manage Users" at bounding box center [450, 116] width 140 height 35
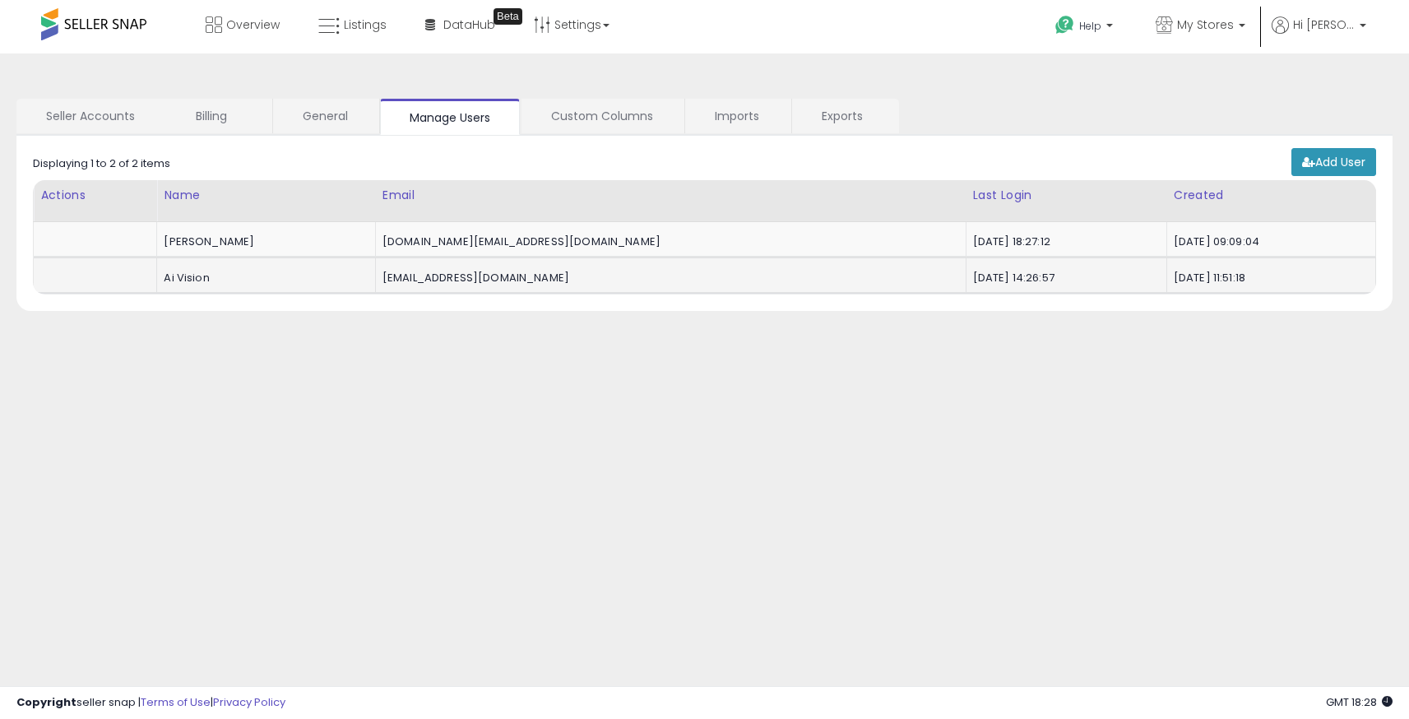
click at [218, 275] on div "Ai Vision" at bounding box center [263, 278] width 198 height 15
click at [1166, 262] on td "2025-07-15 11:51:18" at bounding box center [1270, 275] width 209 height 36
click at [1173, 275] on div "2025-07-15 11:51:18" at bounding box center [1267, 278] width 189 height 15
click at [1322, 168] on link "Add User" at bounding box center [1333, 162] width 85 height 28
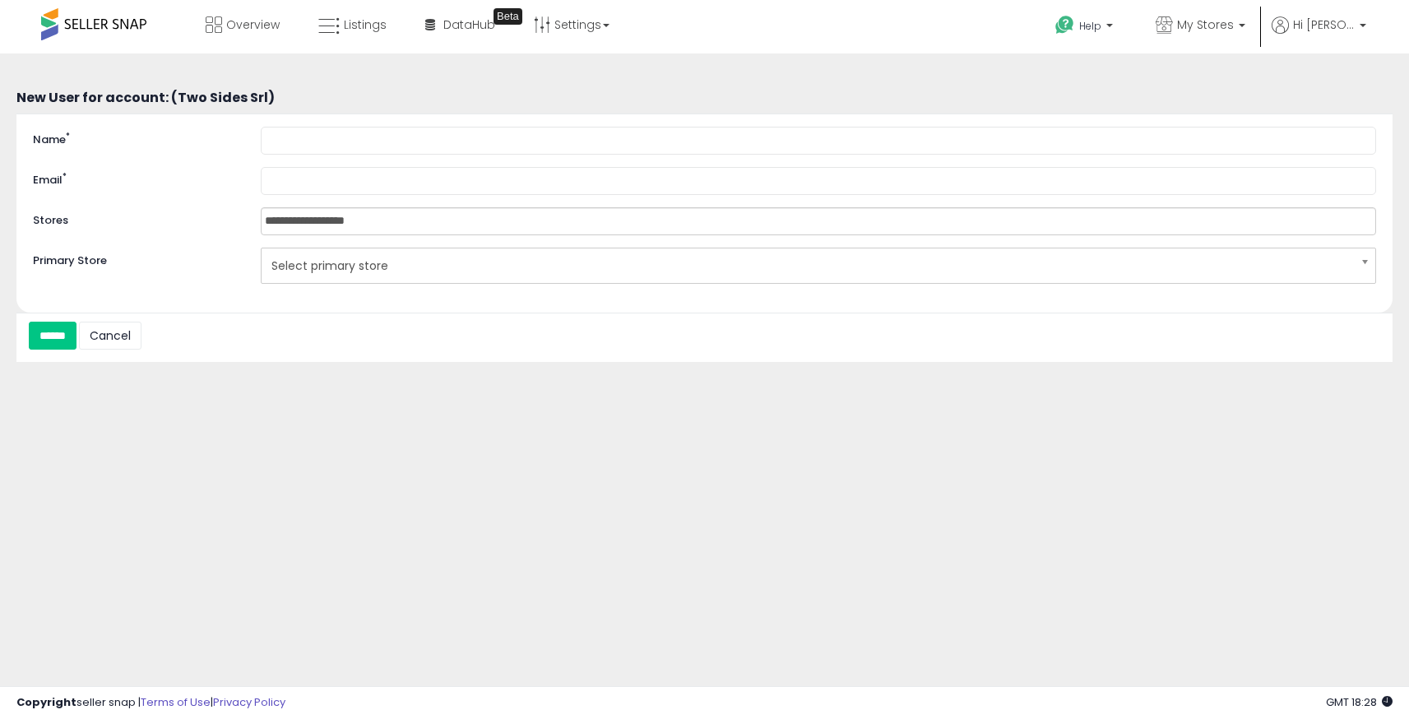
click at [420, 267] on span "Select primary store" at bounding box center [807, 266] width 1072 height 28
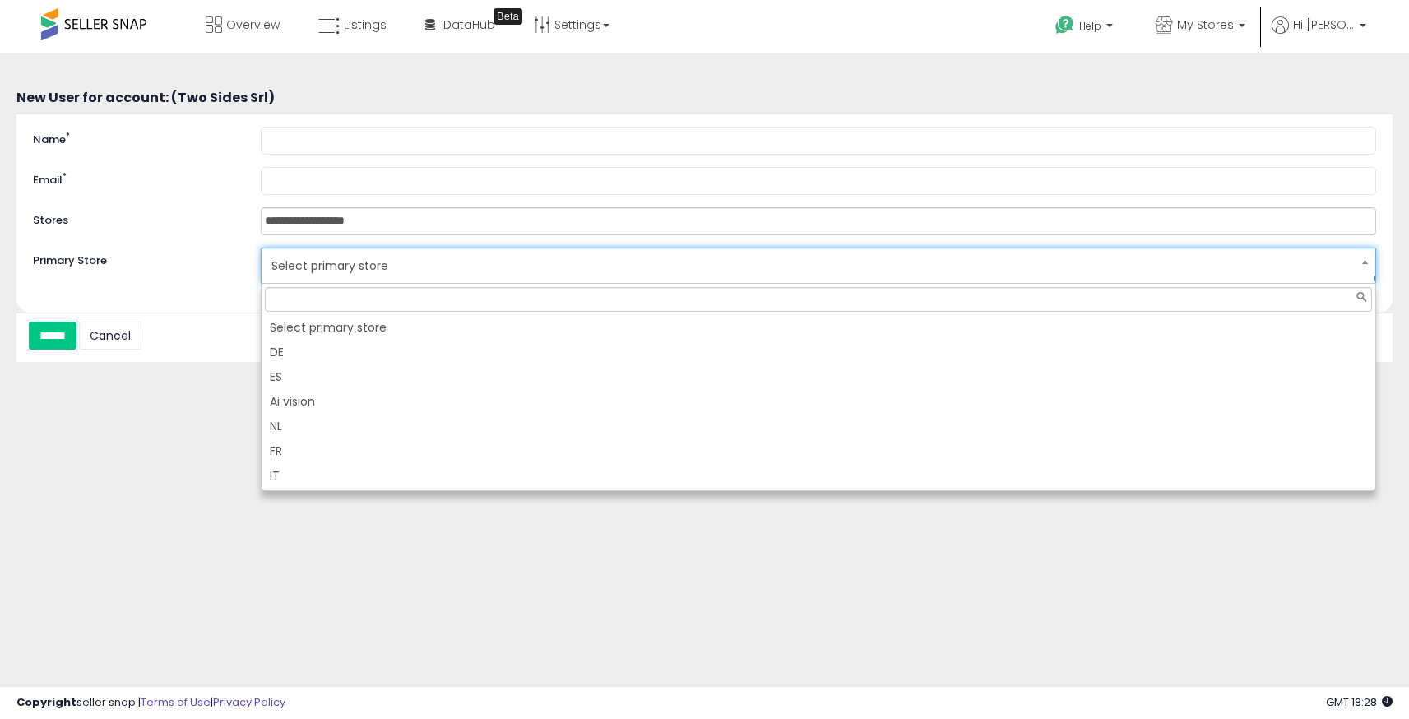
click at [219, 409] on div "**********" at bounding box center [704, 411] width 1392 height 683
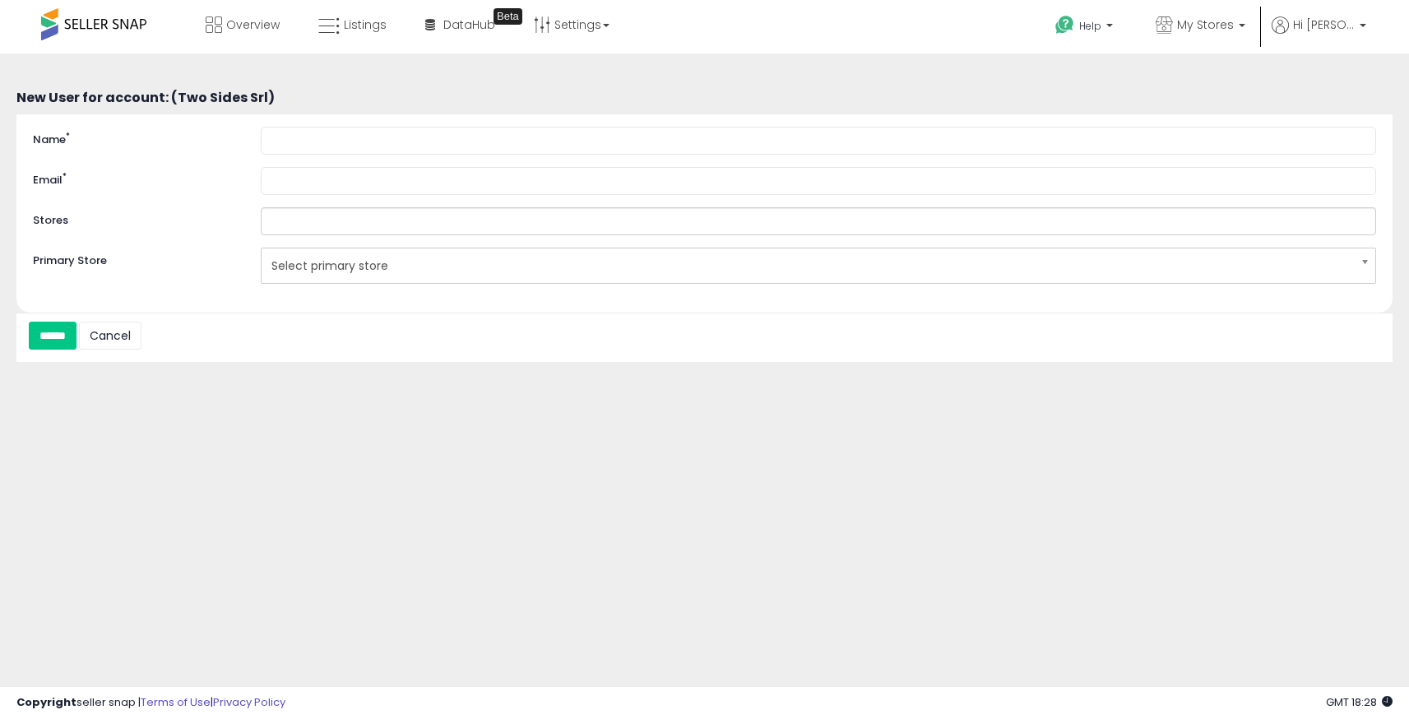
click at [323, 227] on input "text" at bounding box center [335, 221] width 146 height 26
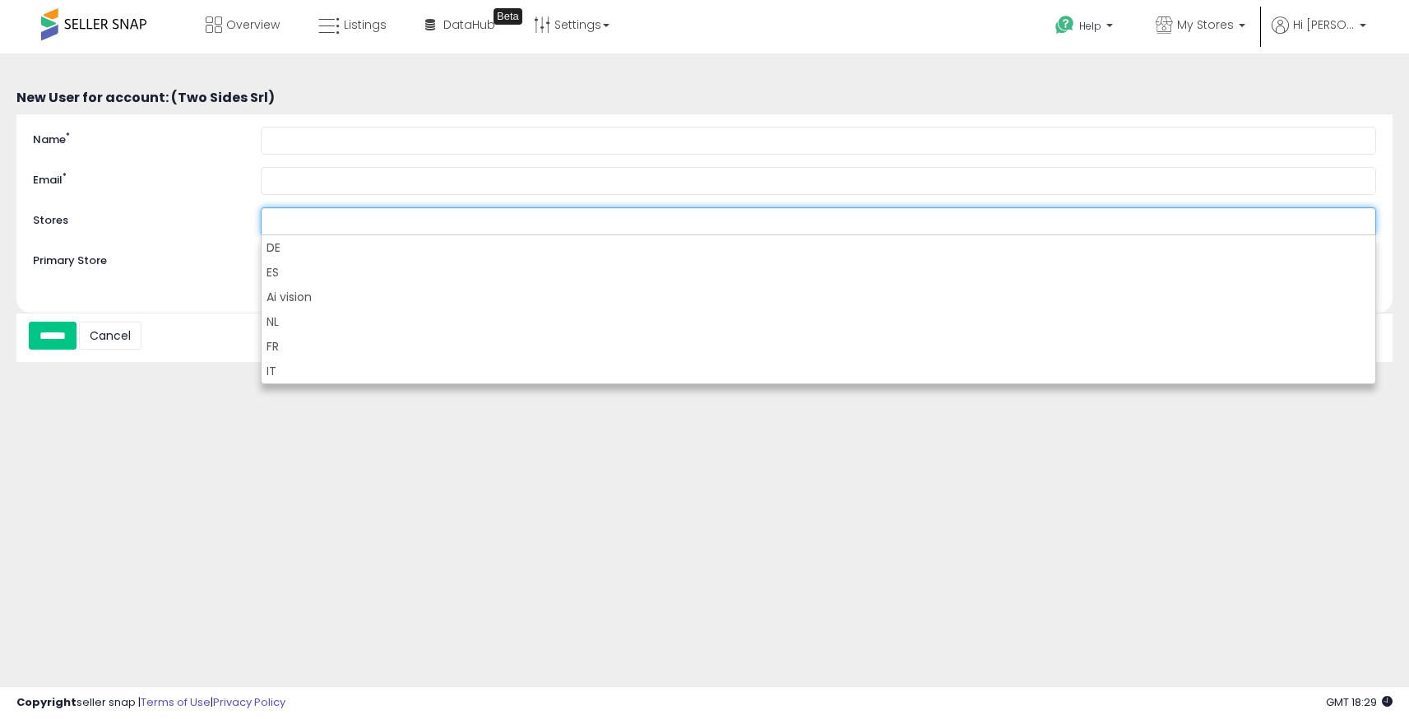
type input "**********"
click at [214, 232] on div "**********" at bounding box center [705, 221] width 1368 height 28
